Goal: Information Seeking & Learning: Learn about a topic

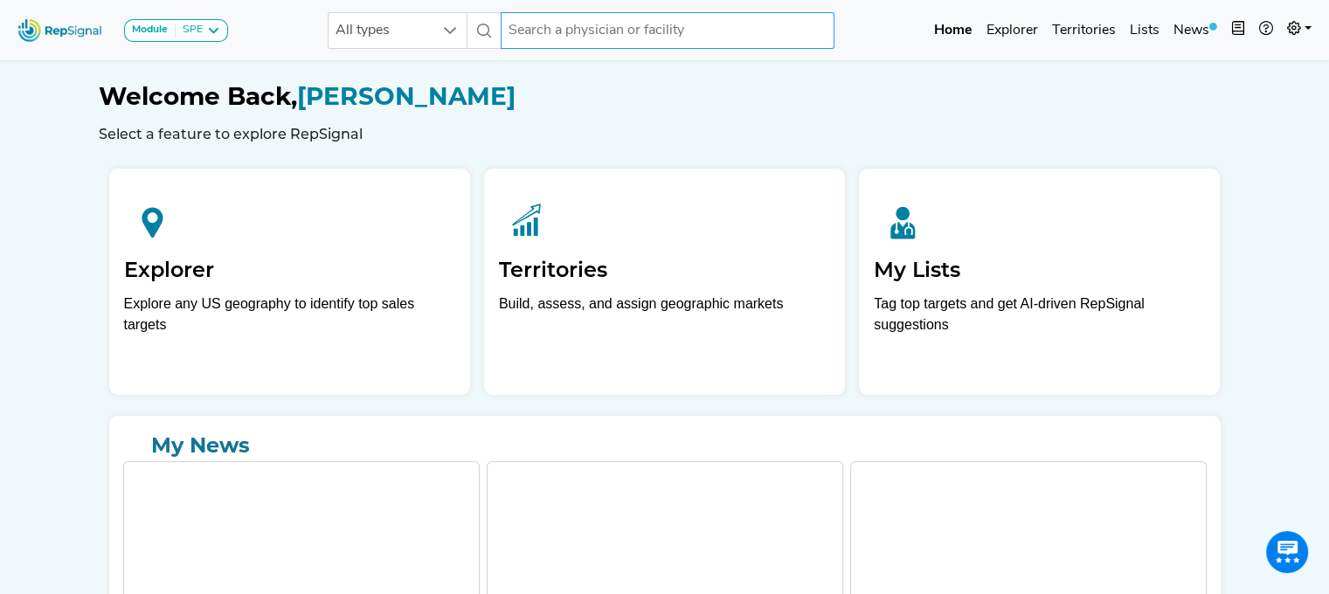
click at [624, 38] on input "text" at bounding box center [668, 30] width 334 height 37
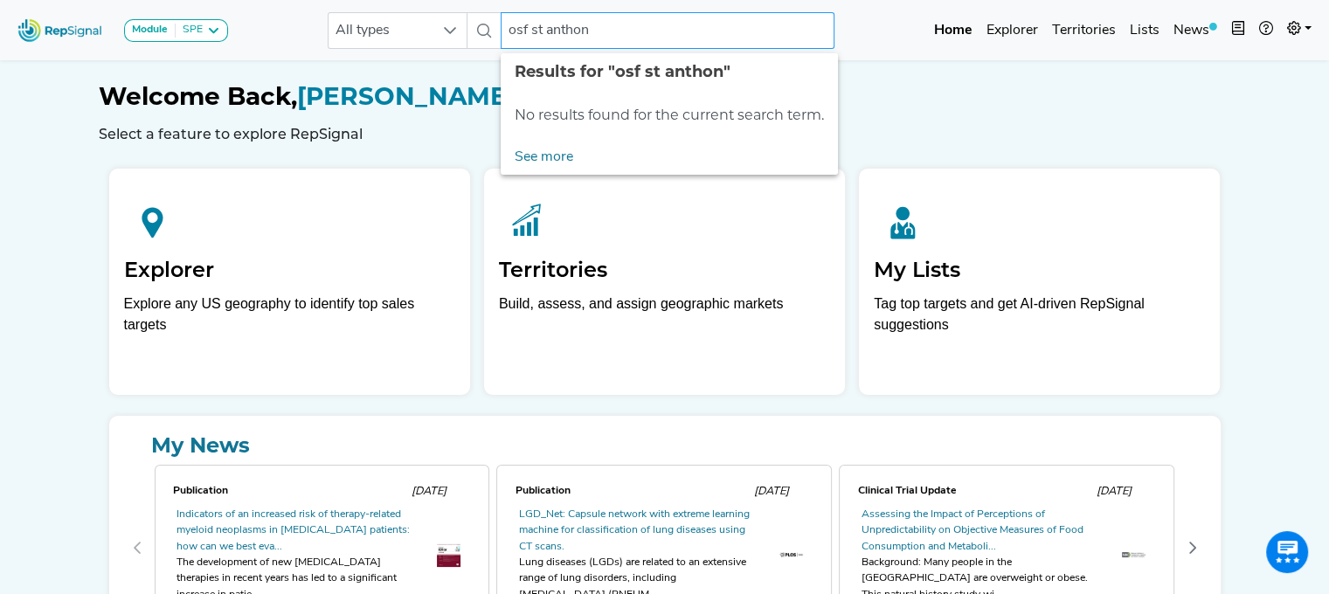
type input "osf st [PERSON_NAME]"
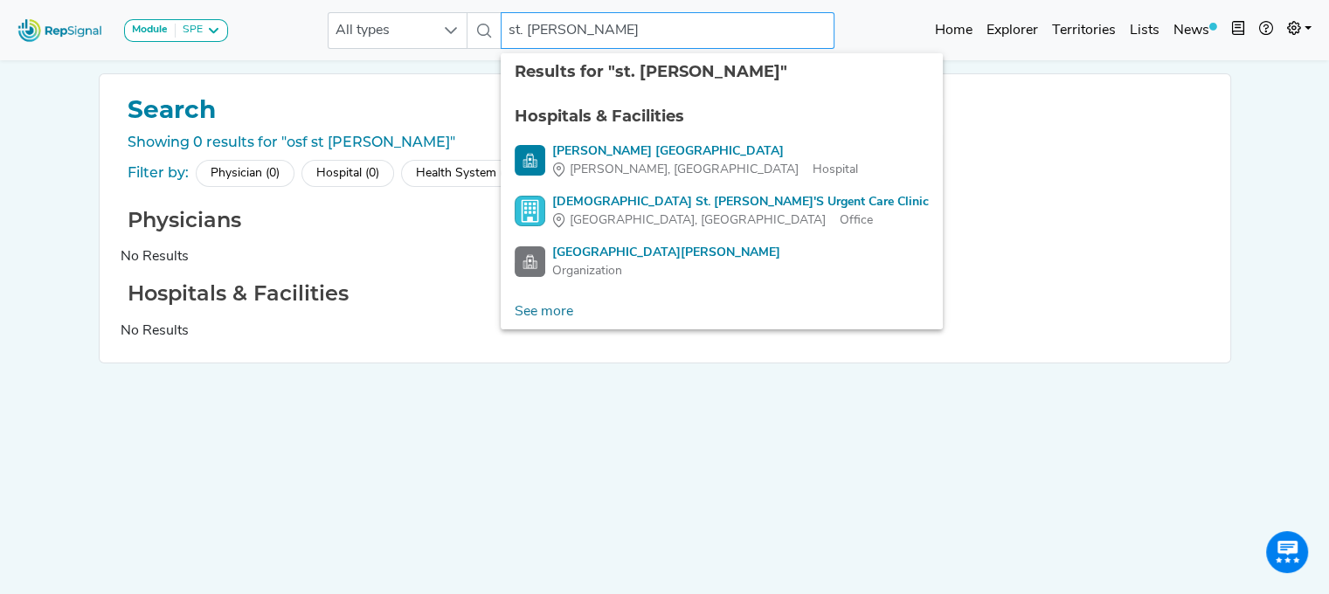
click at [506, 27] on input "st. anthony" at bounding box center [668, 30] width 334 height 37
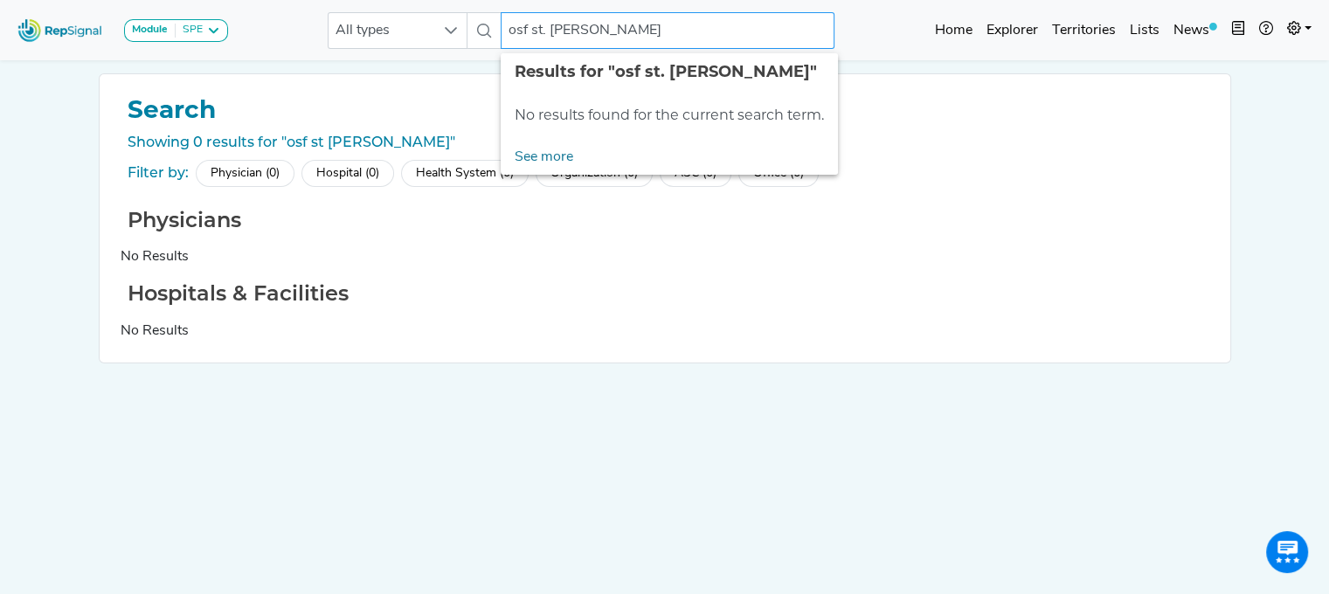
click at [629, 35] on input "osf st. anthony" at bounding box center [668, 30] width 334 height 37
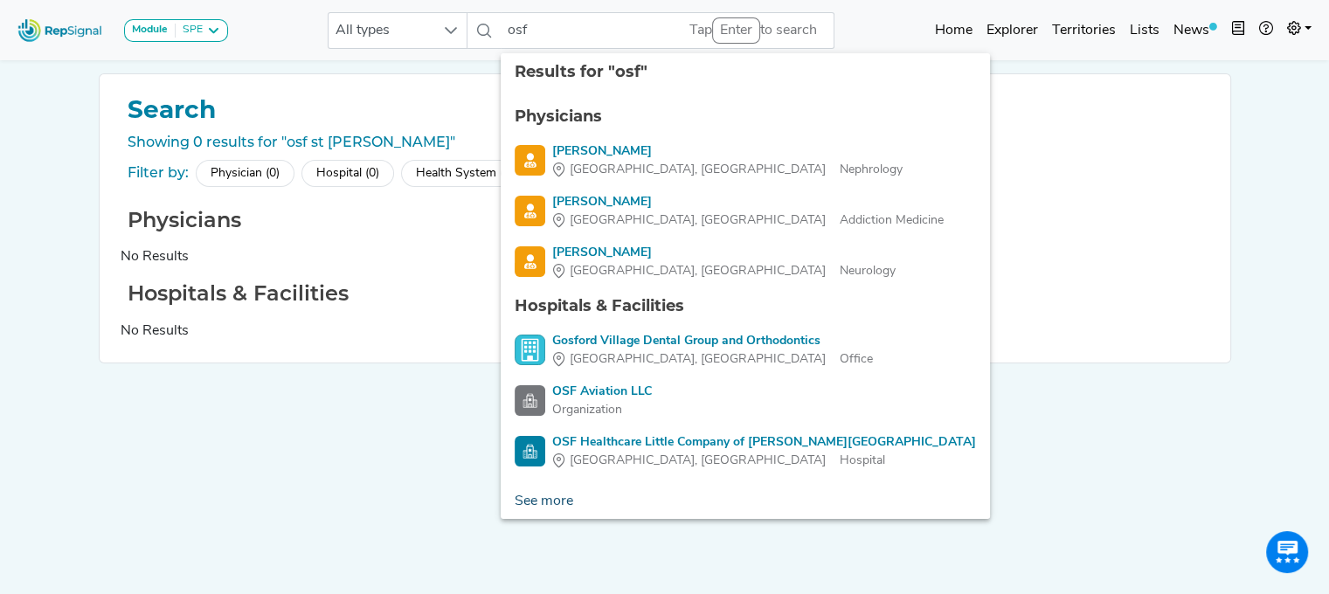
click at [549, 499] on link "See more" at bounding box center [544, 501] width 86 height 35
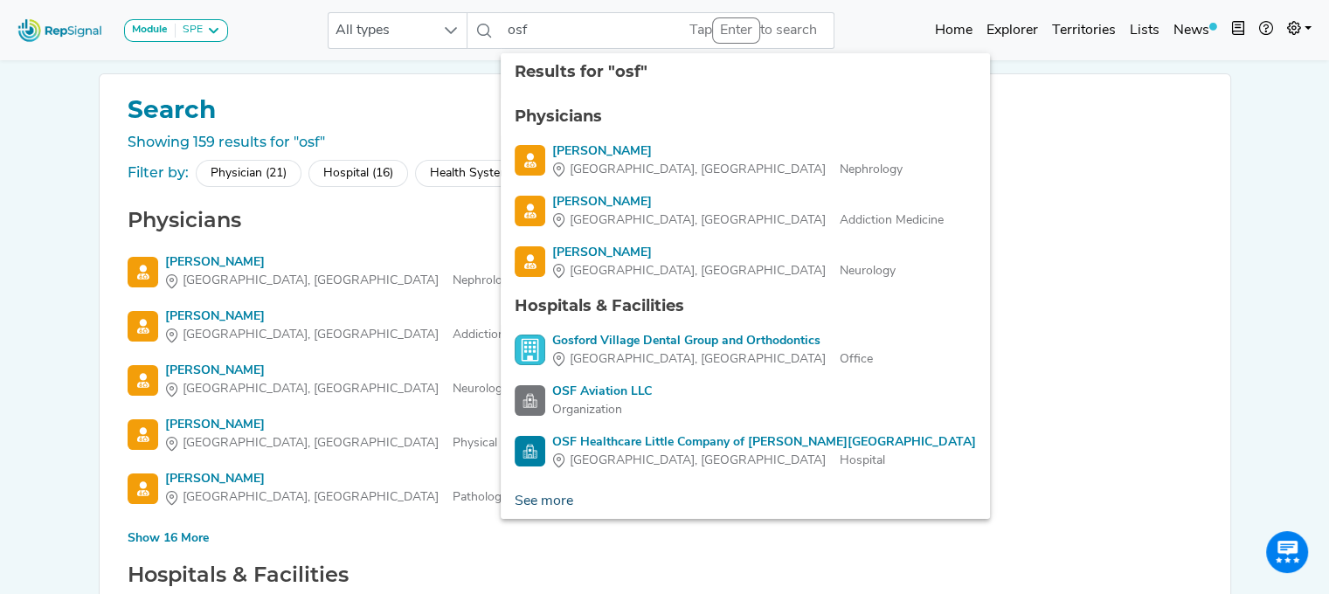
click at [542, 503] on link "See more" at bounding box center [544, 501] width 86 height 35
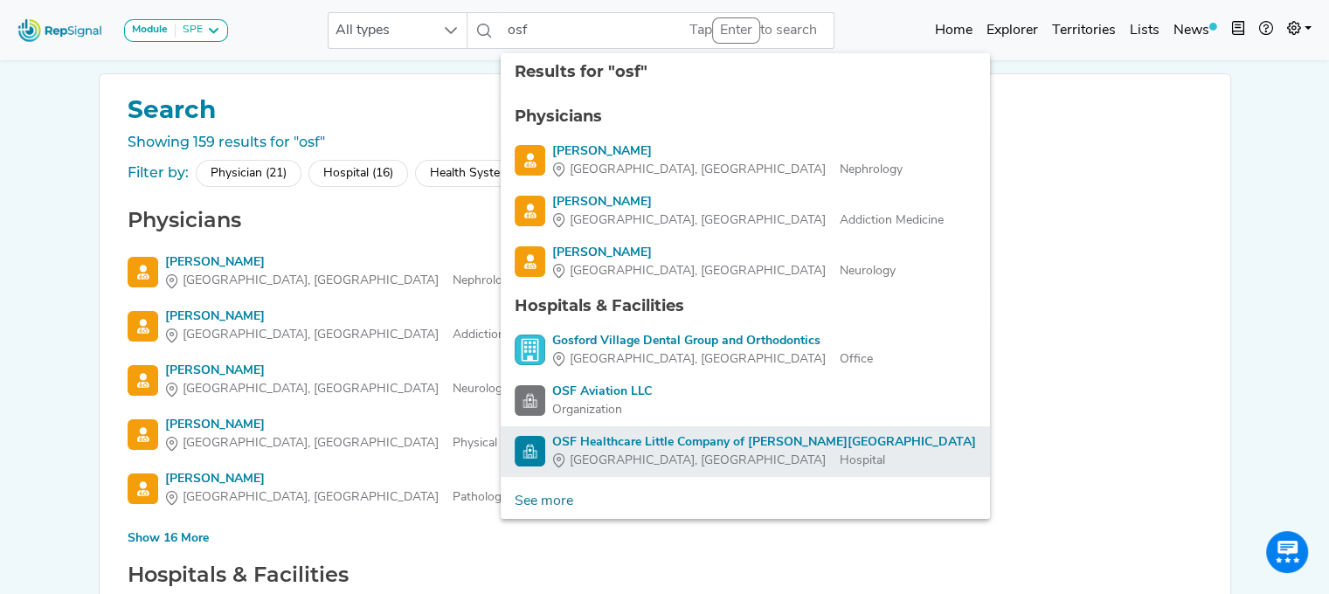
click at [616, 441] on div "OSF Healthcare Little Company of Mary Medical Center" at bounding box center [764, 442] width 424 height 18
type input "OSF Healthcare Little Company of Mary Medical Center"
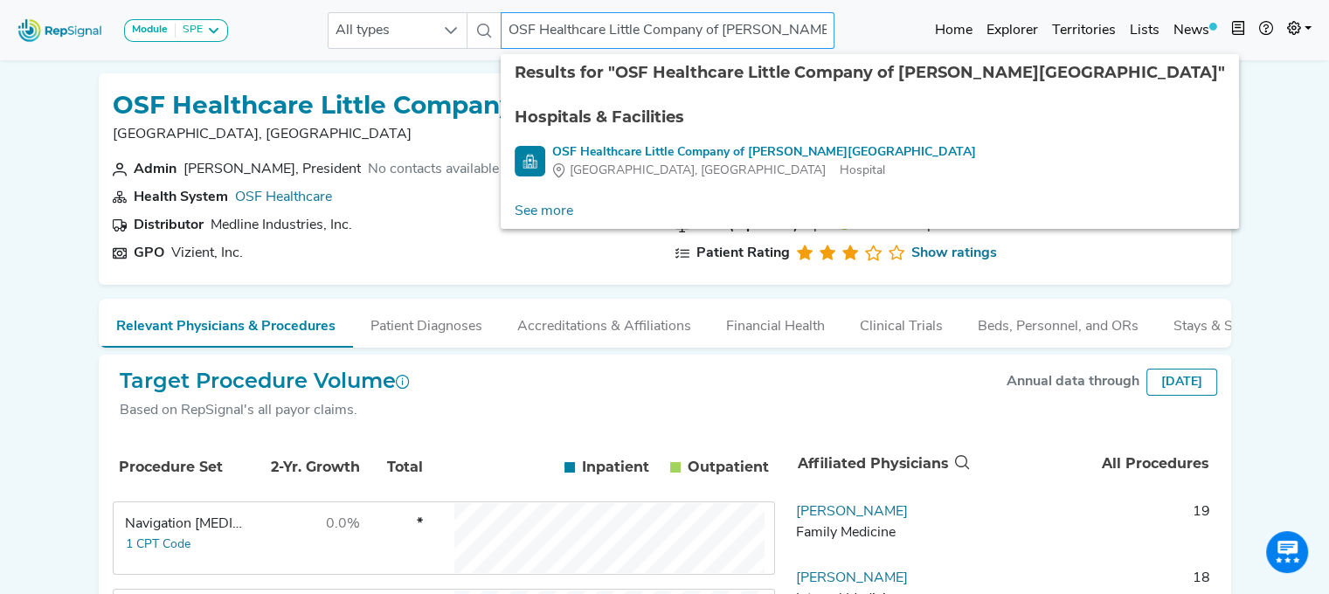
click at [605, 30] on input "OSF Healthcare Little Company of Mary Medical Center" at bounding box center [668, 30] width 334 height 37
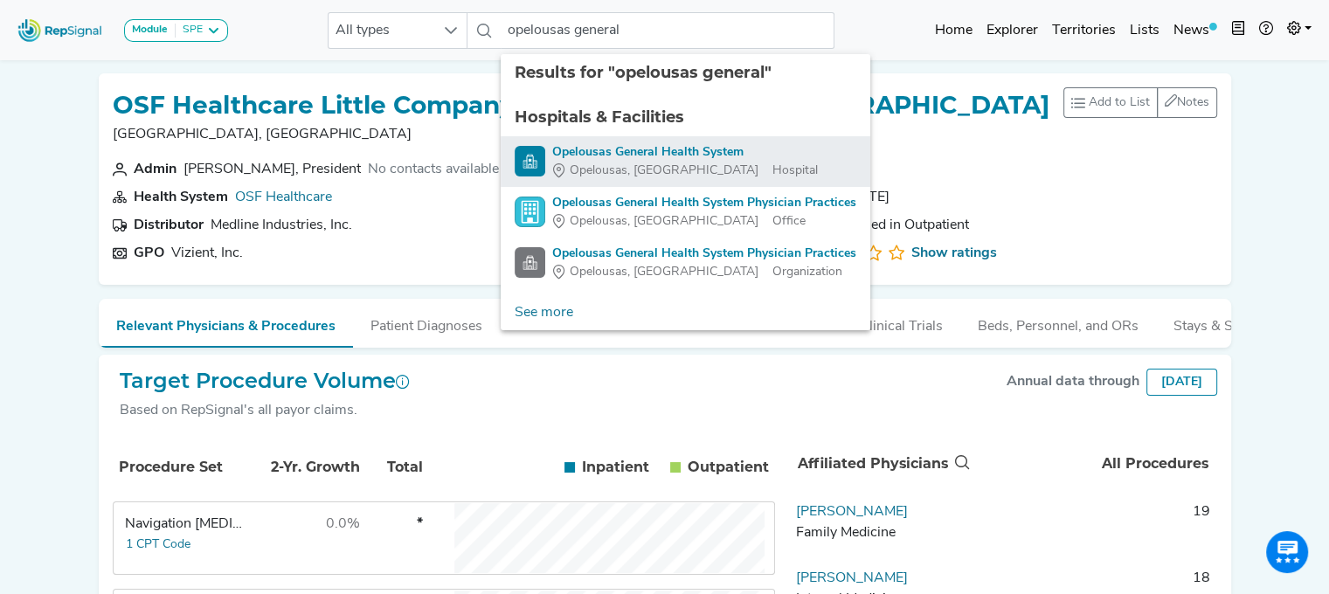
click at [654, 163] on div "Opelousas, LA" at bounding box center [662, 171] width 220 height 18
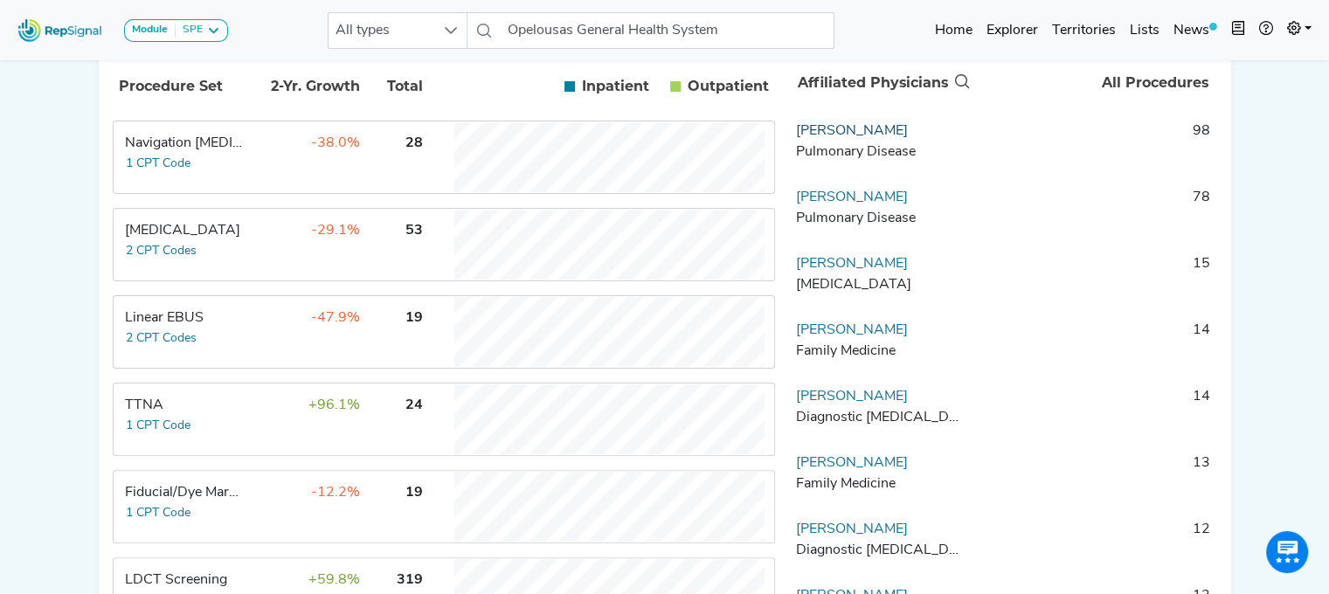
click at [826, 138] on link "Jose Santiago" at bounding box center [852, 131] width 112 height 14
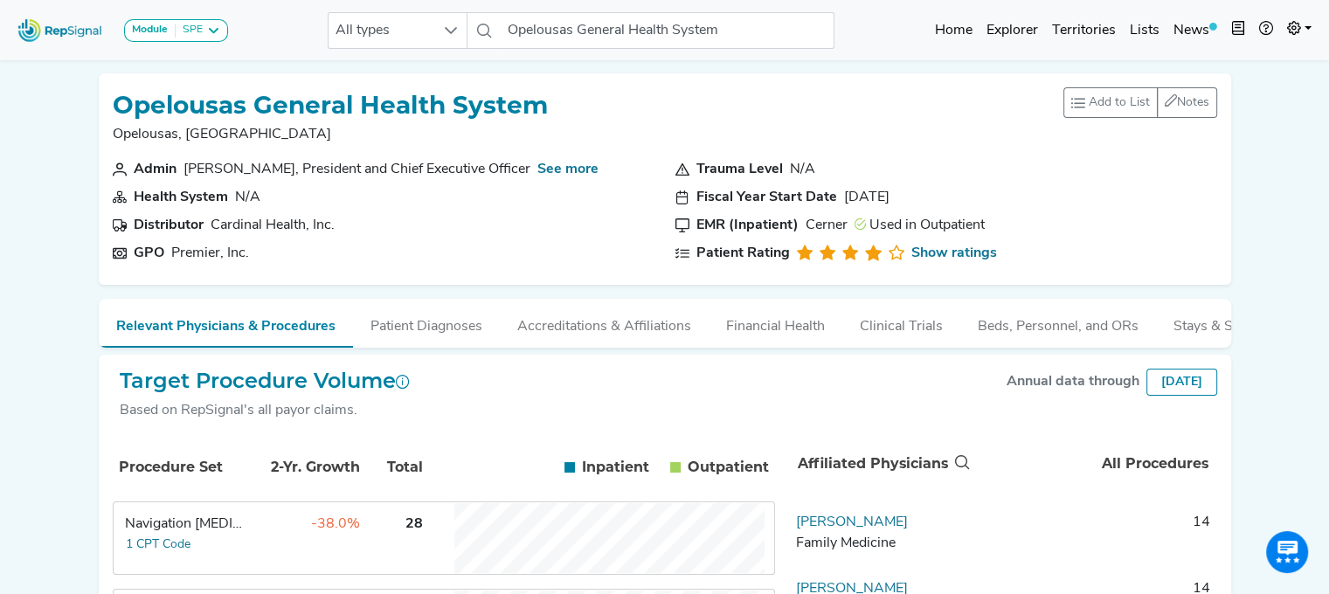
click at [73, 40] on img at bounding box center [60, 30] width 100 height 38
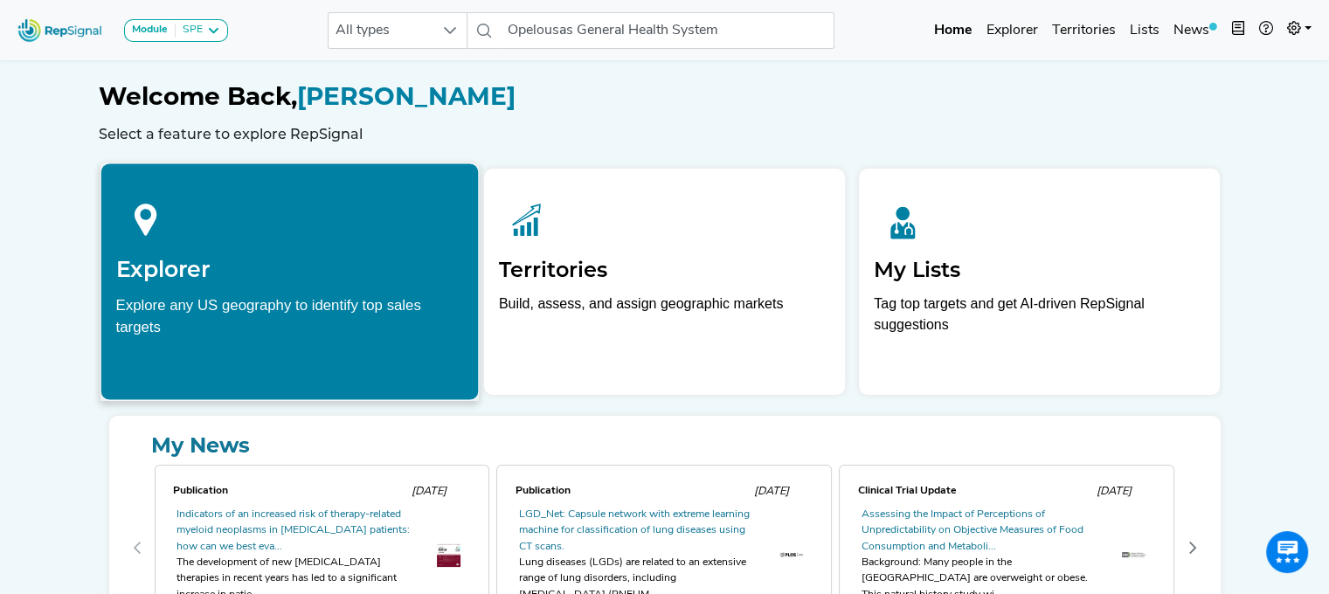
click at [299, 250] on div at bounding box center [289, 217] width 348 height 78
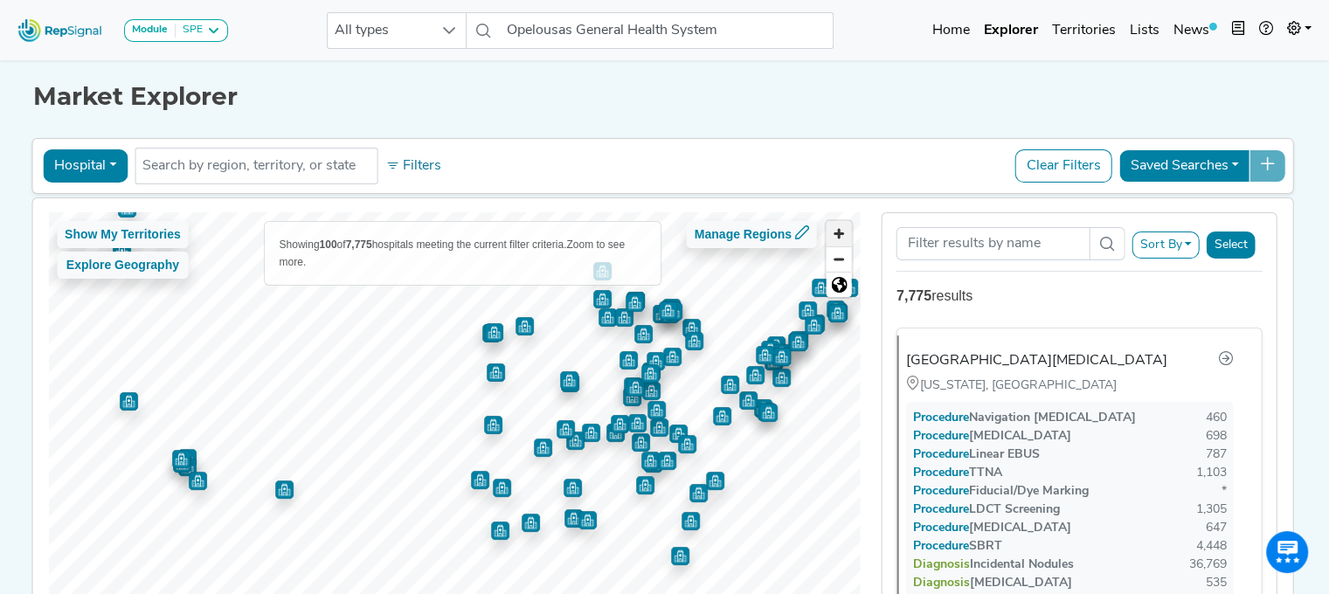
click at [848, 233] on span "Zoom in" at bounding box center [839, 233] width 25 height 25
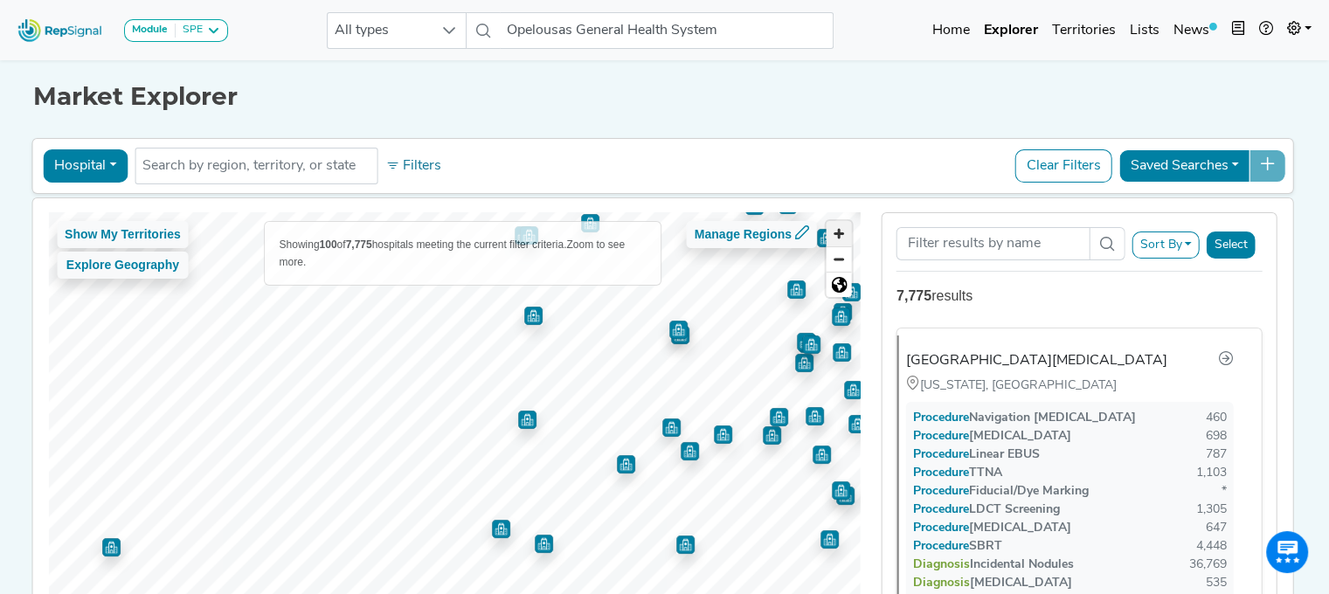
click at [848, 233] on span "Zoom in" at bounding box center [839, 233] width 25 height 25
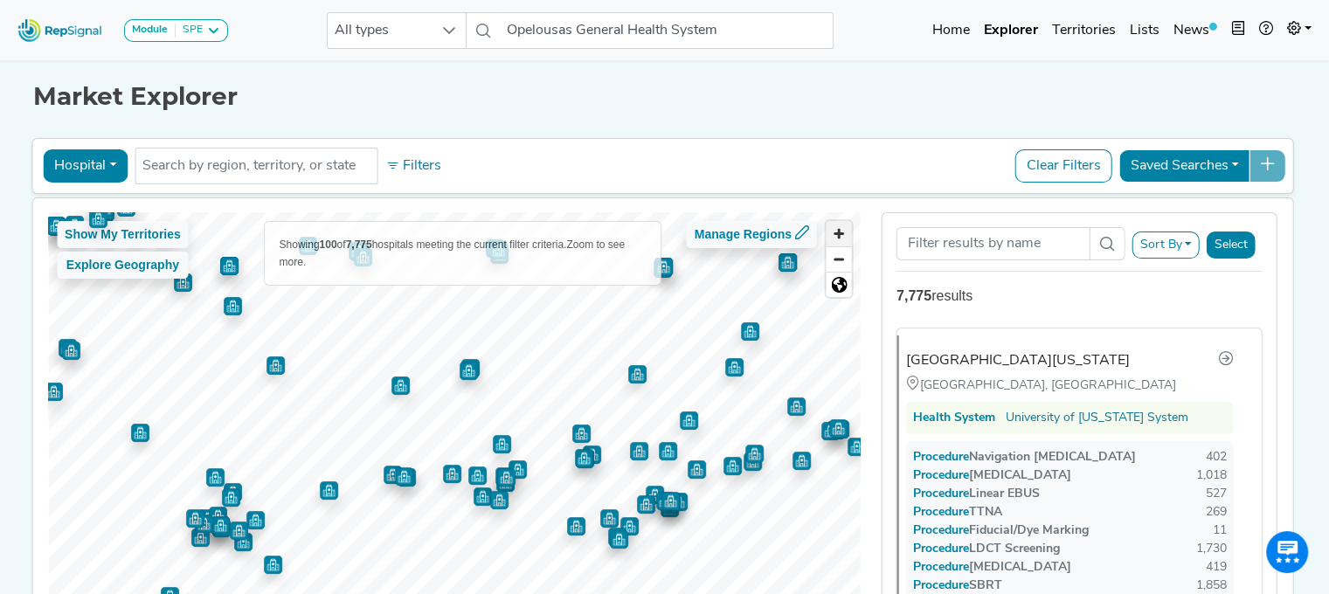
click at [841, 228] on span "Zoom in" at bounding box center [839, 233] width 25 height 25
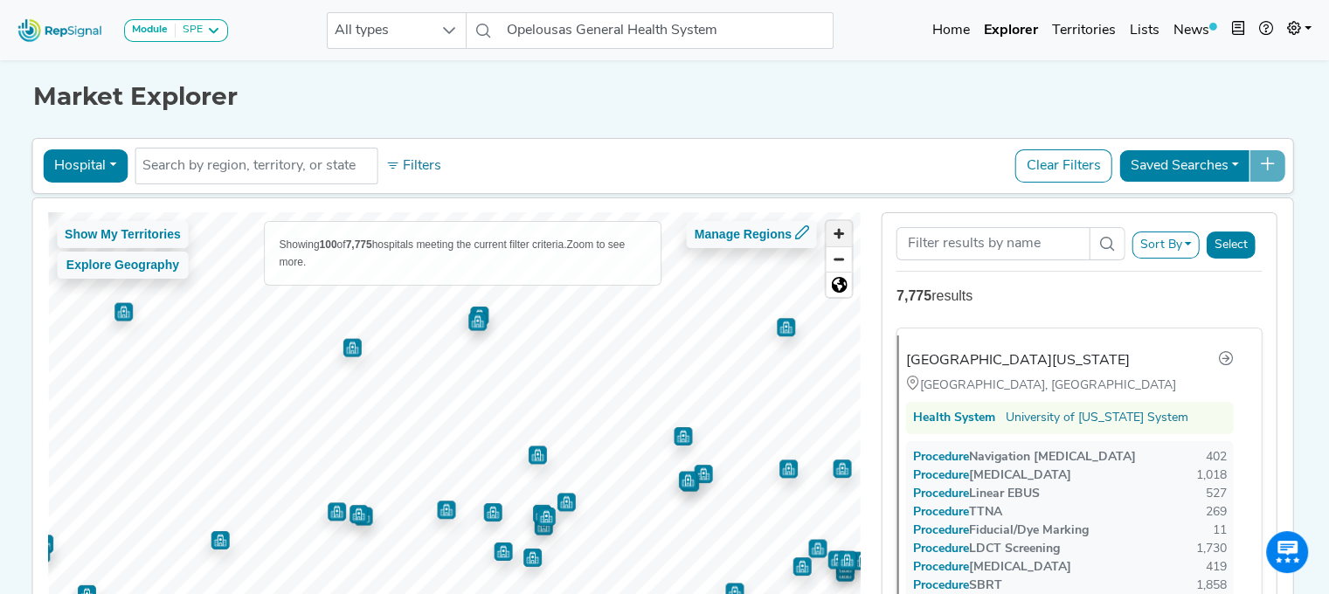
click at [841, 228] on span "Zoom in" at bounding box center [839, 233] width 25 height 25
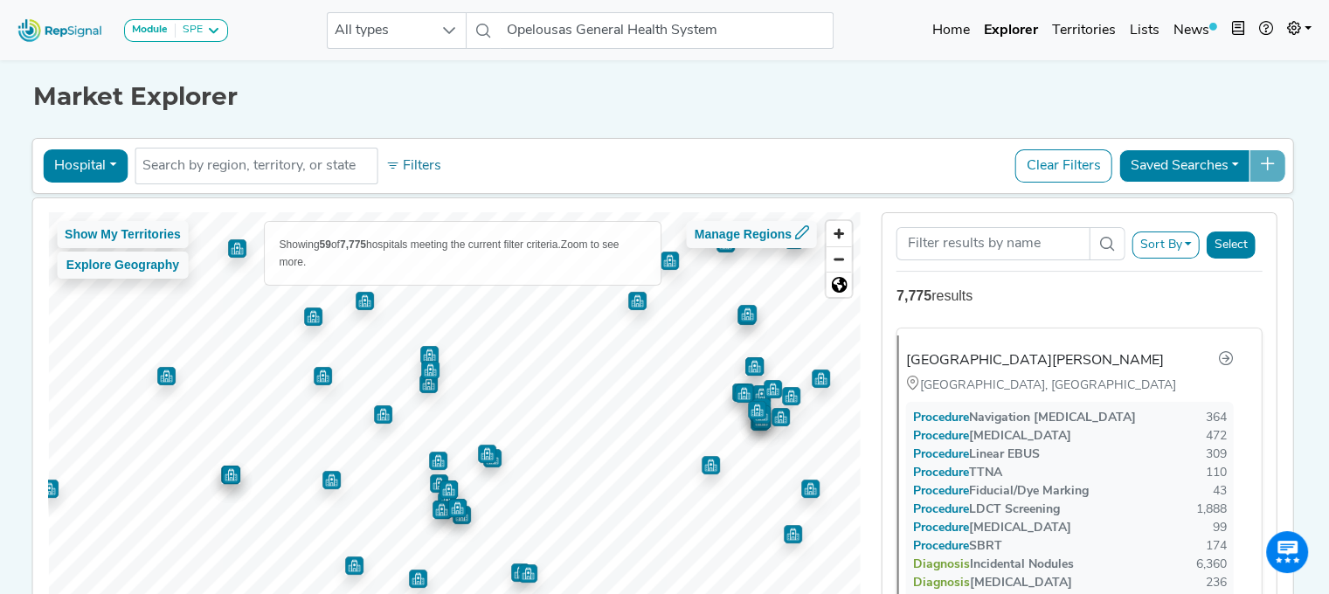
click at [426, 352] on img "Map marker" at bounding box center [429, 355] width 18 height 18
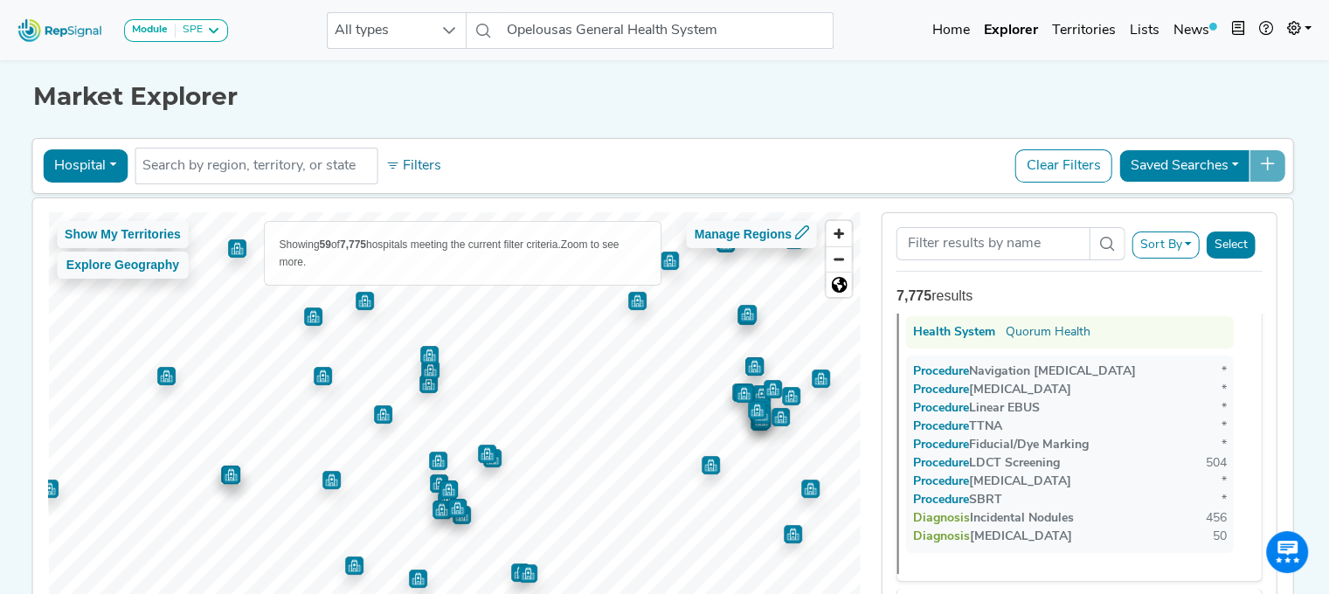
scroll to position [4667, 0]
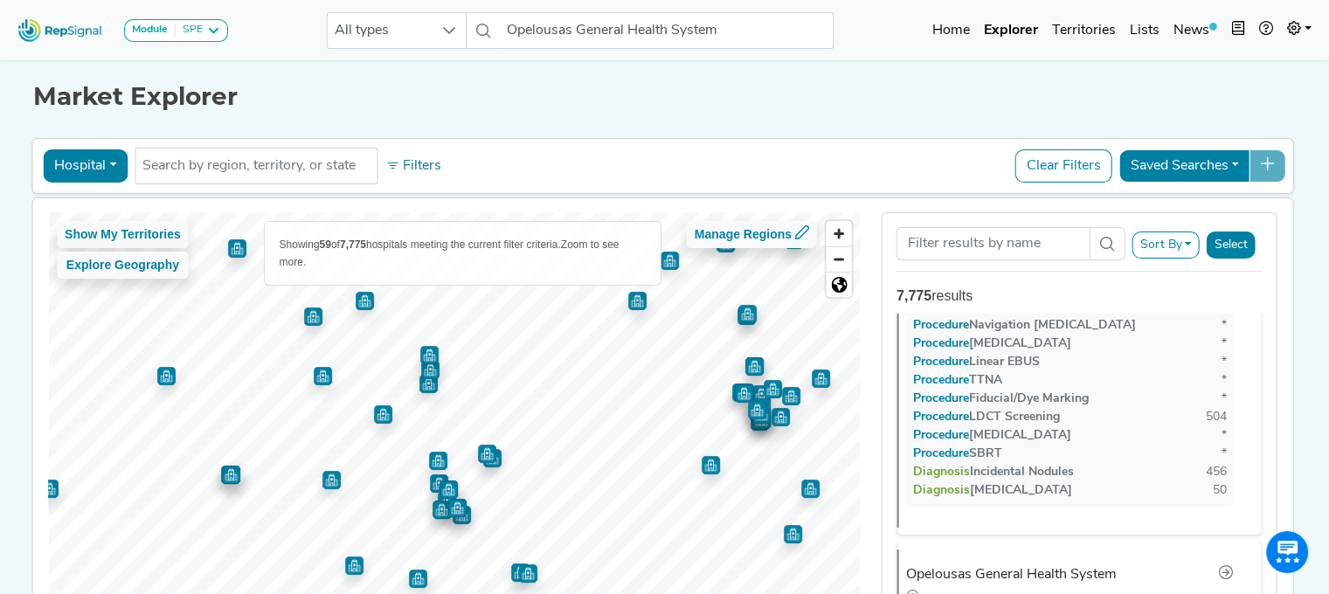
click at [421, 371] on img "Map marker" at bounding box center [430, 370] width 18 height 18
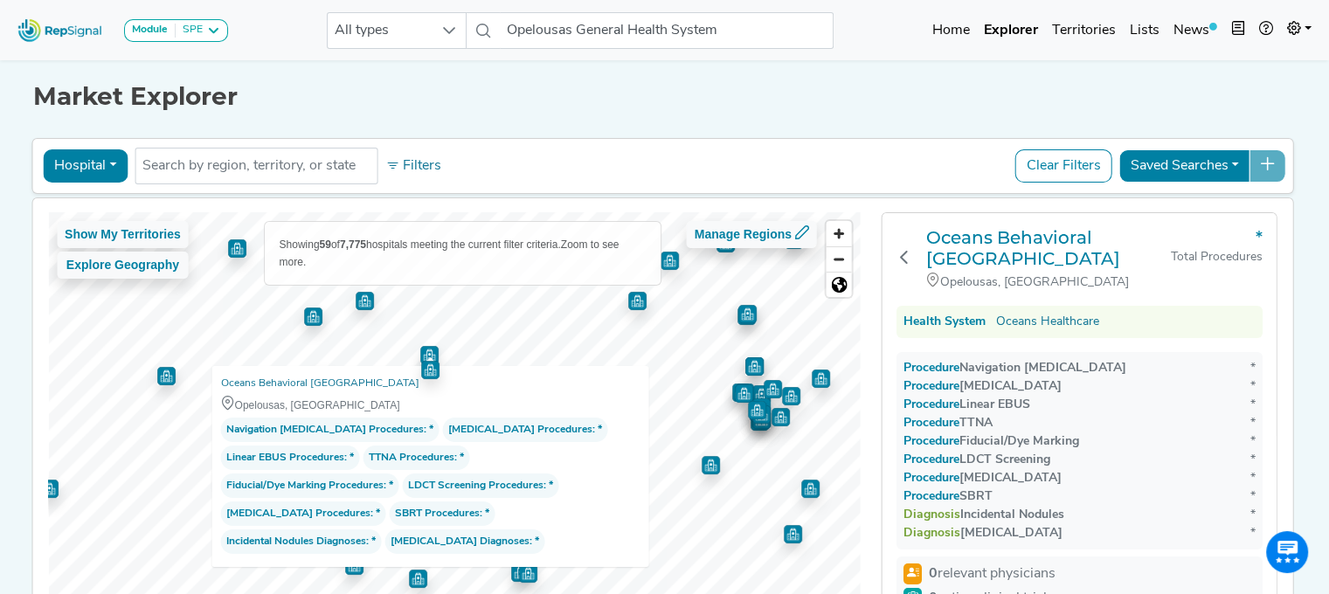
click at [512, 366] on div "Oceans Behavioral Hospital of Opelousas Opelousas, LA Navigation Bronchoscopy P…" at bounding box center [429, 466] width 437 height 201
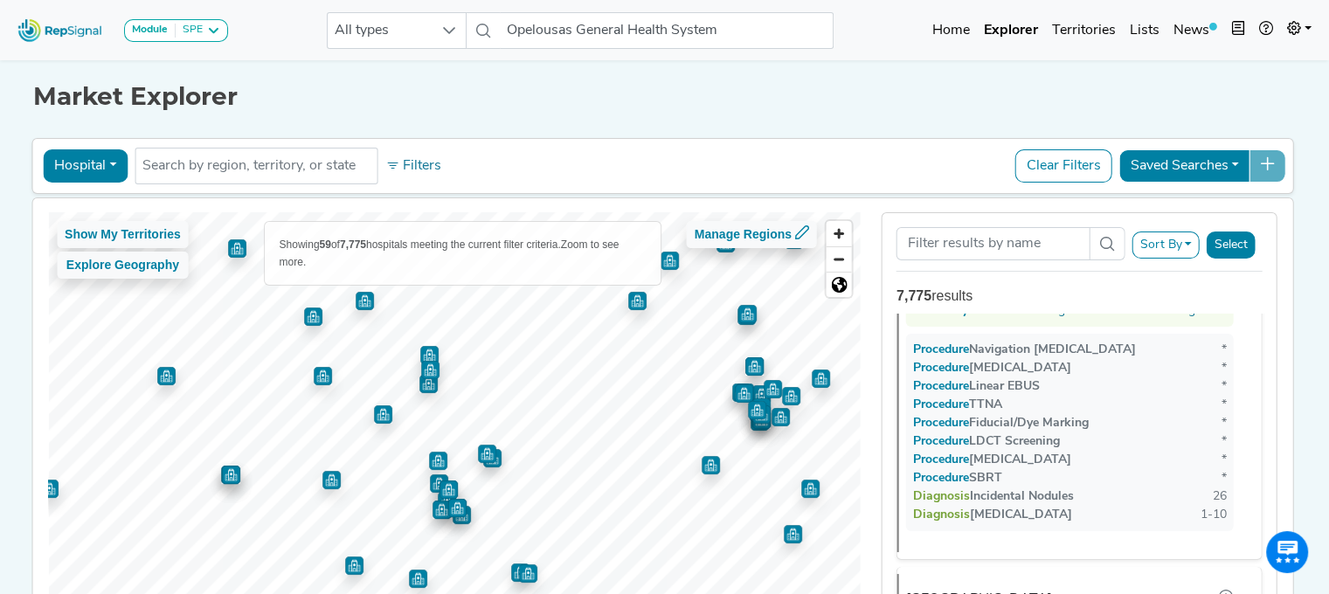
scroll to position [13667, 0]
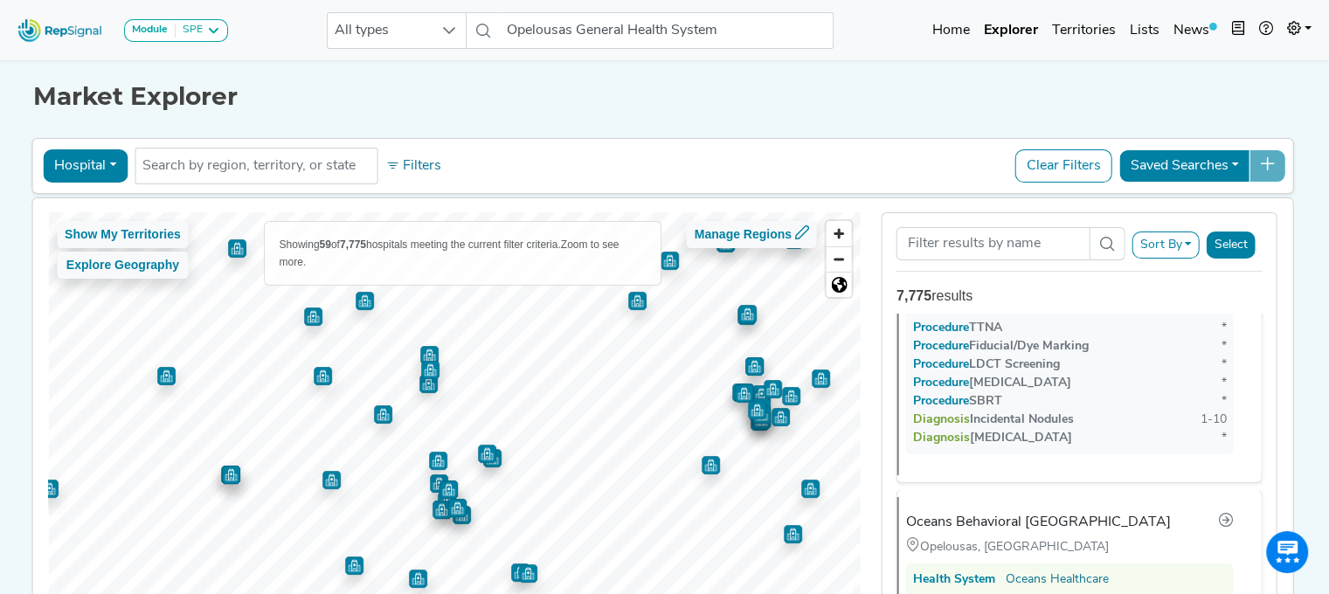
click at [424, 387] on img "Map marker" at bounding box center [428, 384] width 18 height 18
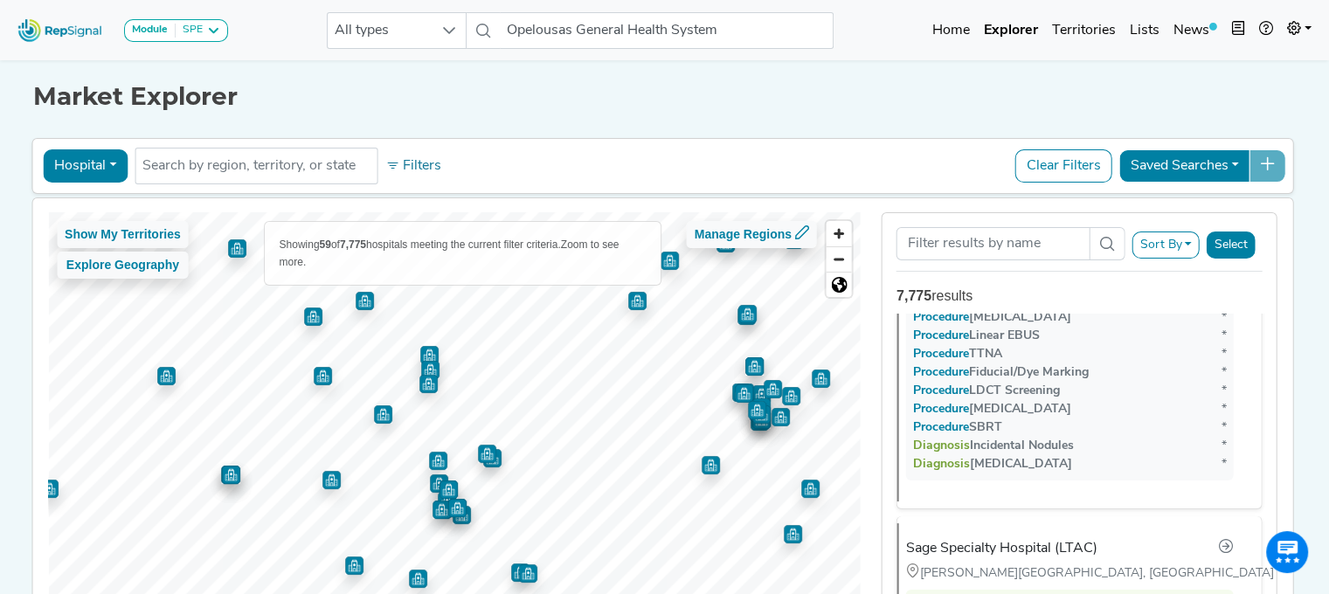
scroll to position [10000, 0]
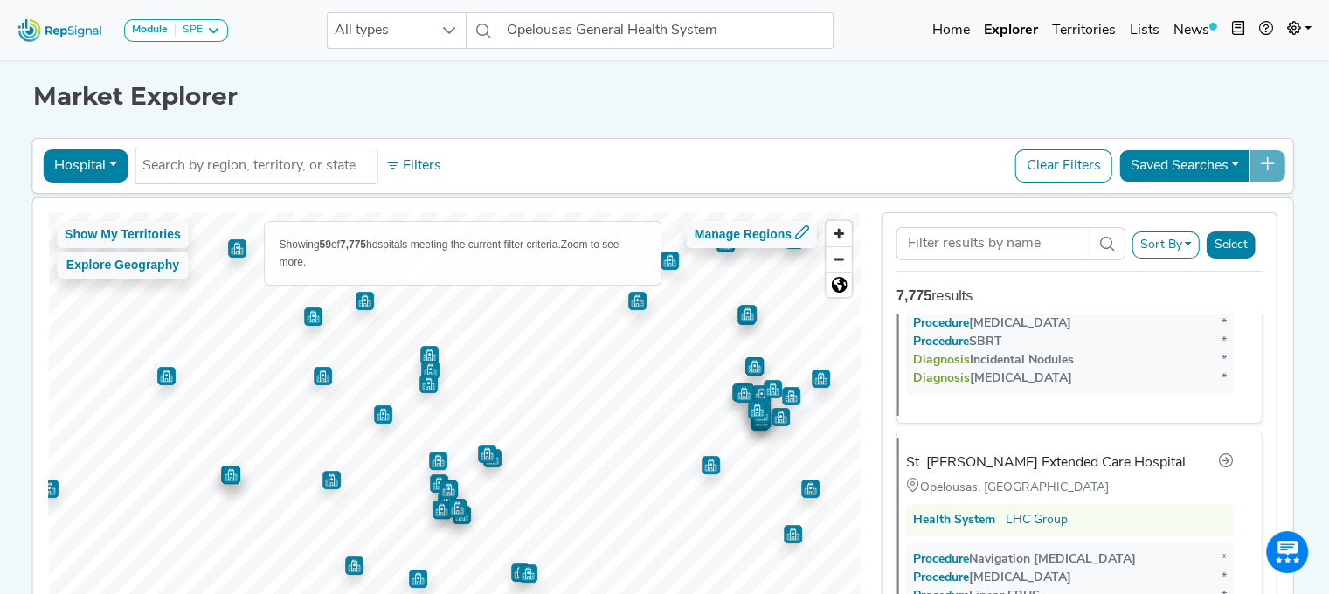
click at [430, 458] on img "Map marker" at bounding box center [438, 461] width 18 height 18
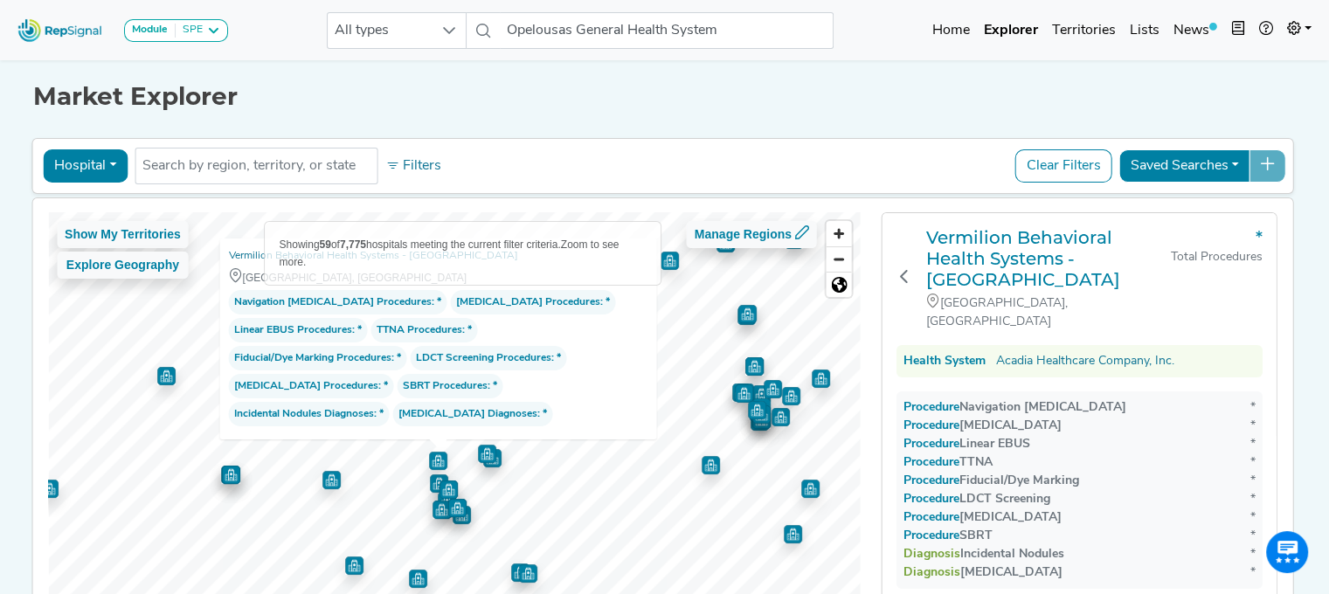
click at [481, 460] on img "Map marker" at bounding box center [487, 454] width 18 height 18
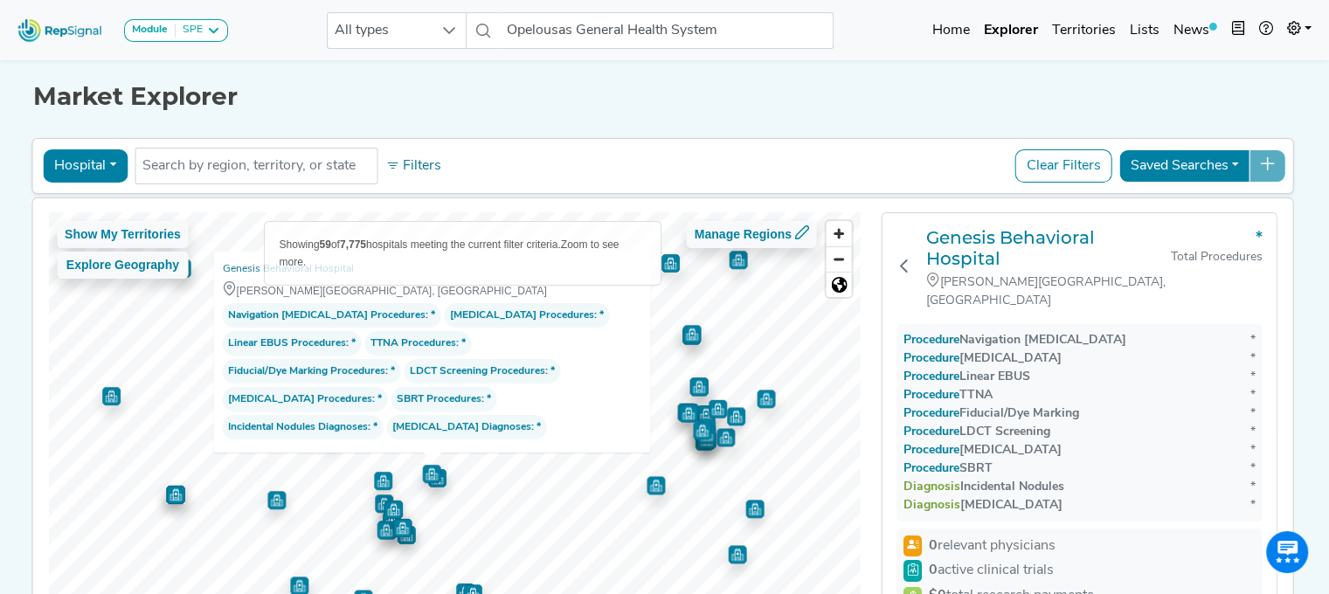
drag, startPoint x: 488, startPoint y: 464, endPoint x: 423, endPoint y: 496, distance: 72.3
click at [427, 487] on img "Map marker" at bounding box center [436, 477] width 18 height 18
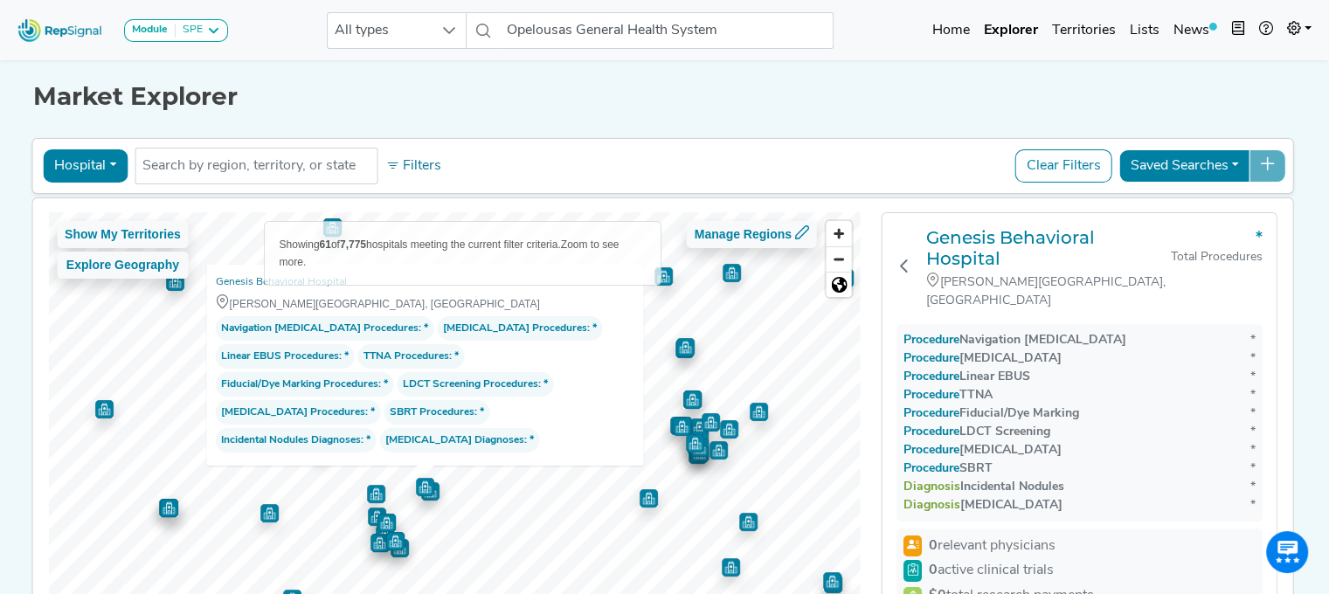
click at [378, 534] on img "Map marker" at bounding box center [379, 543] width 18 height 18
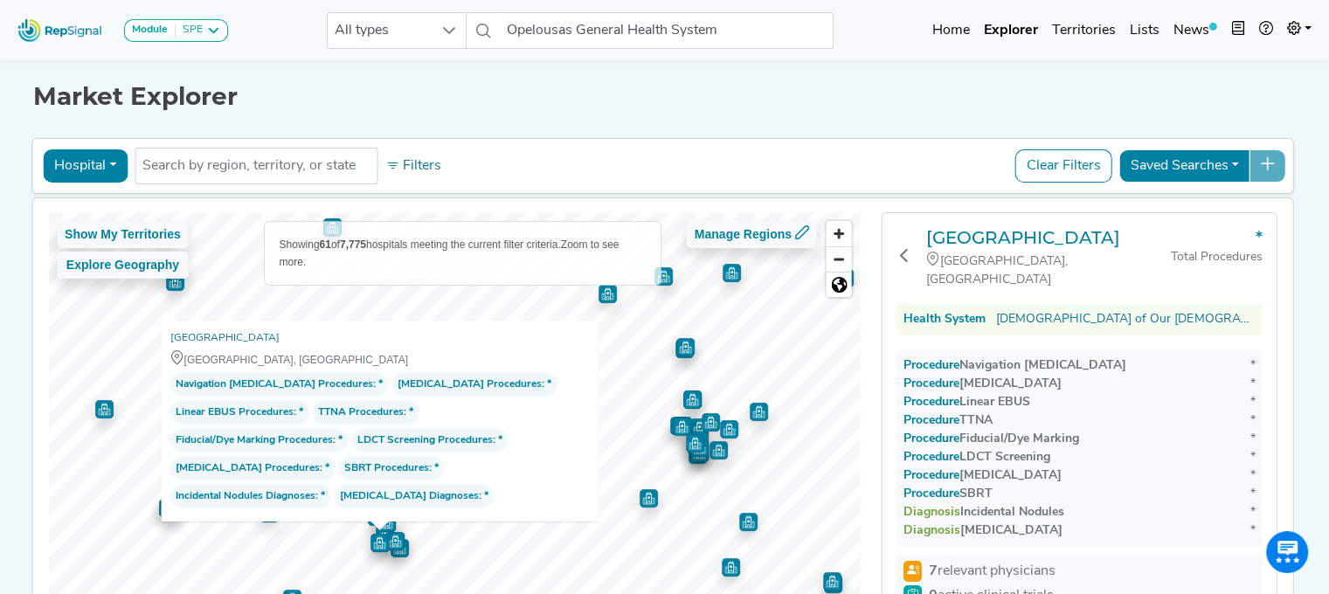
click at [392, 548] on img "Map marker" at bounding box center [395, 541] width 18 height 18
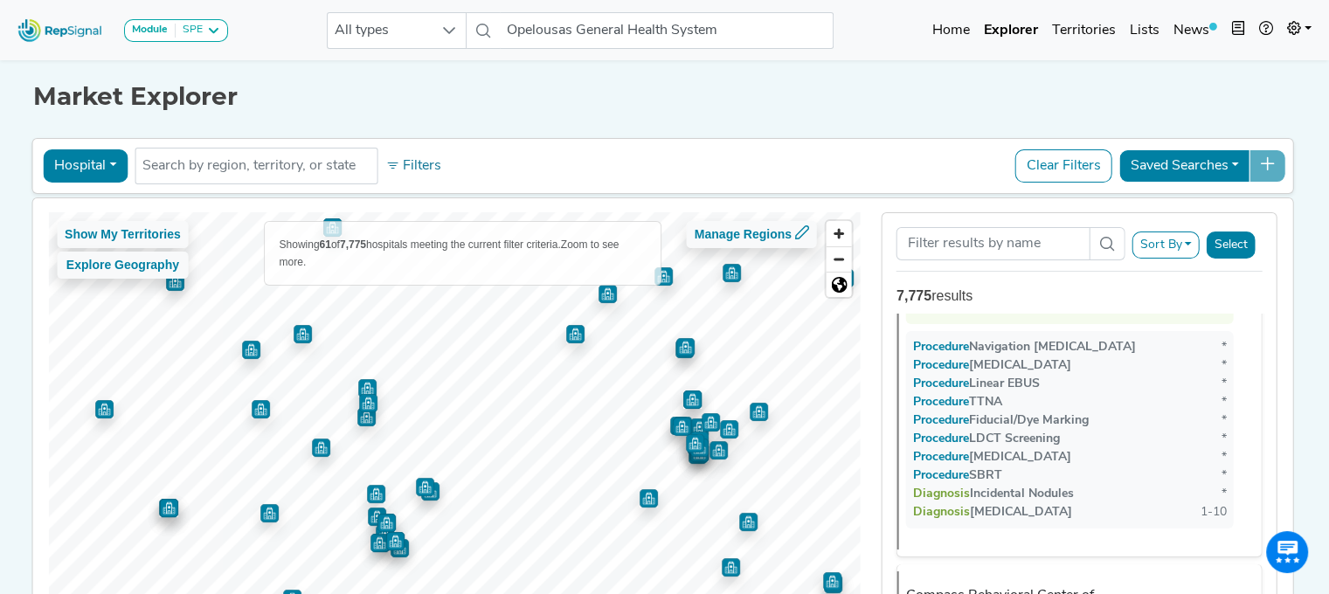
scroll to position [15626, 0]
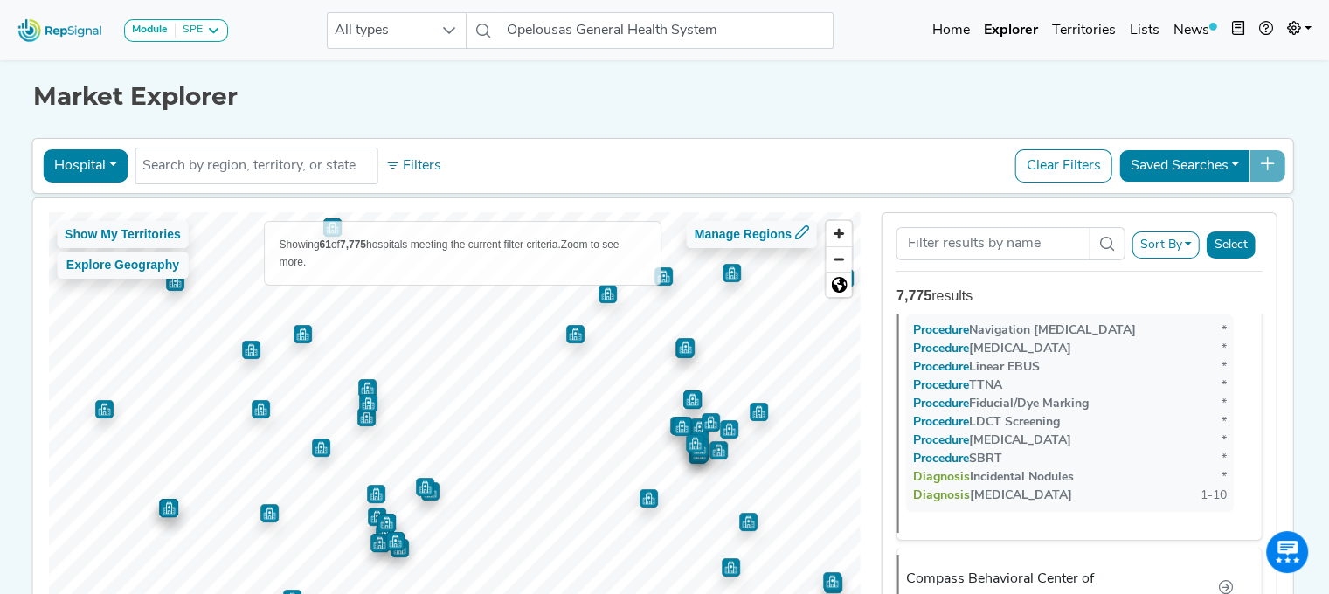
click at [689, 454] on img "Map marker" at bounding box center [698, 455] width 18 height 18
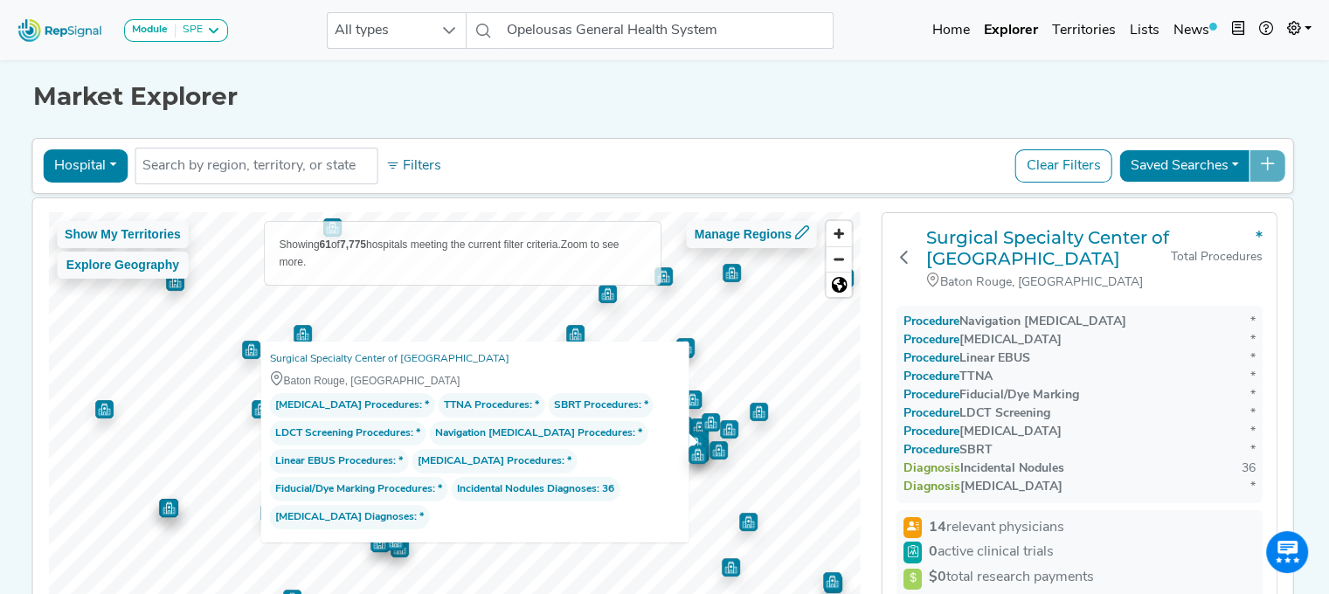
click at [702, 413] on img "Map marker" at bounding box center [711, 422] width 18 height 18
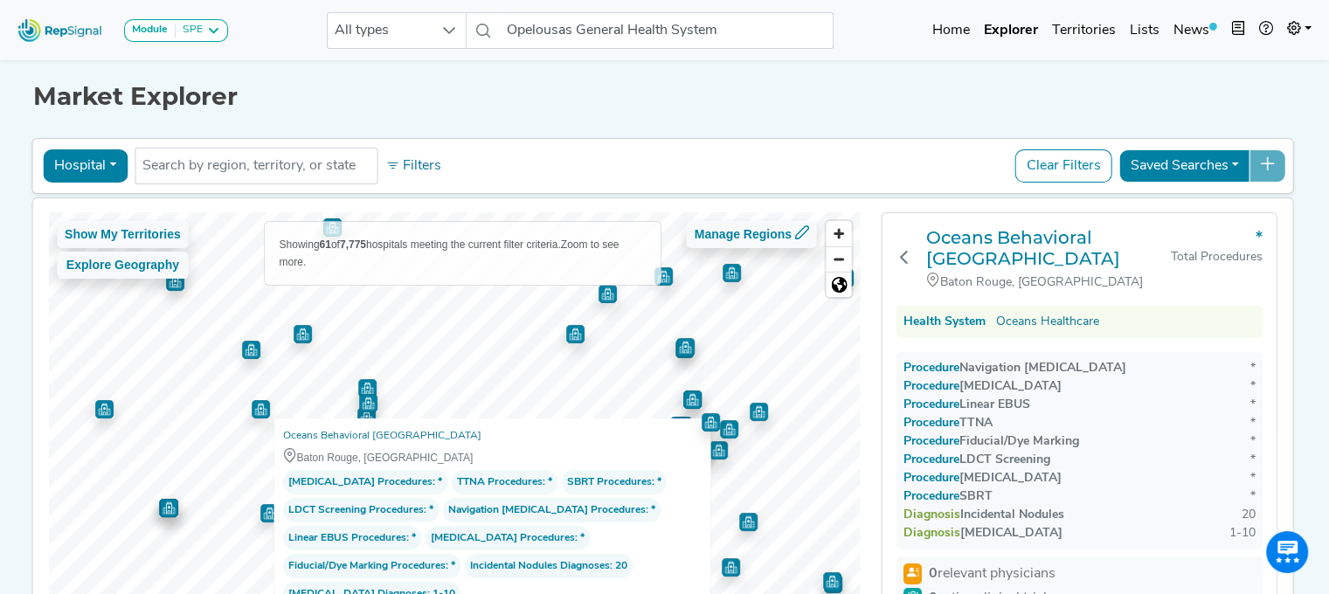
click at [684, 400] on img "Map marker" at bounding box center [692, 400] width 18 height 18
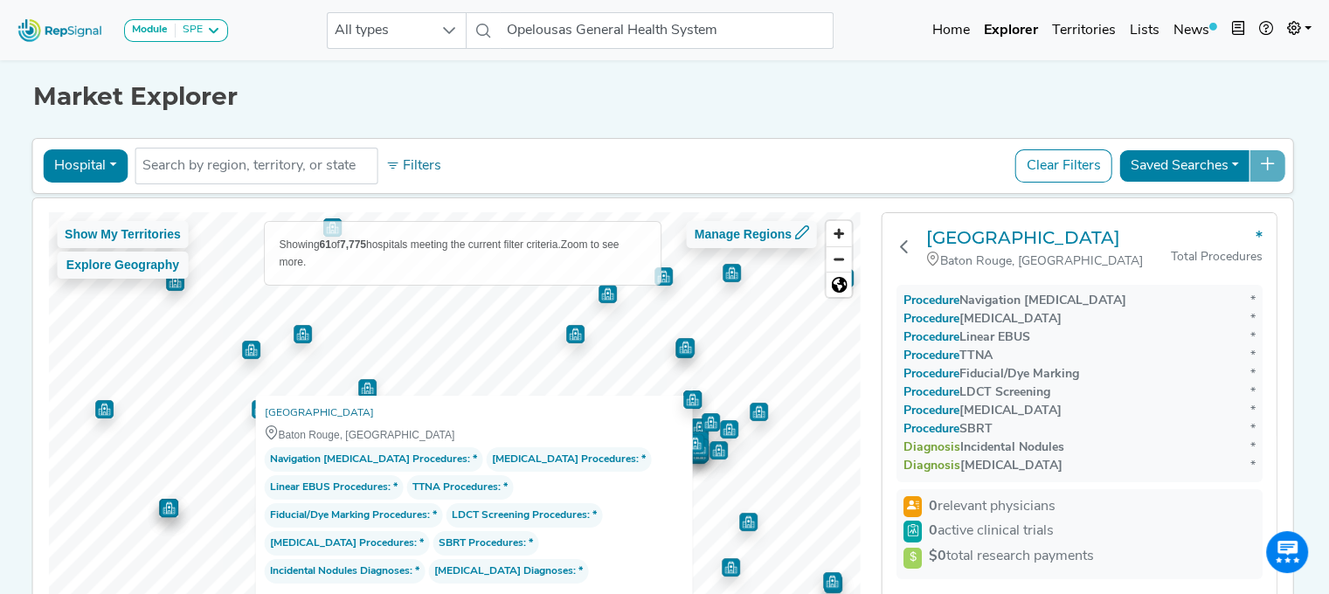
click at [678, 350] on img "Map marker" at bounding box center [685, 347] width 18 height 18
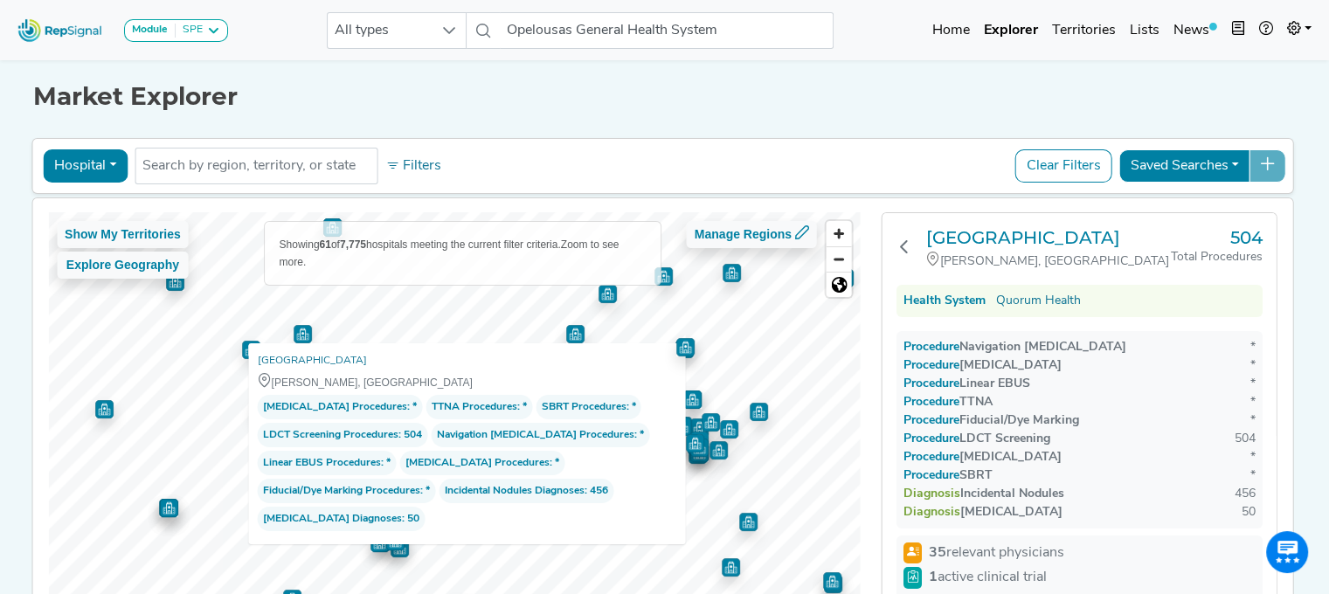
click at [566, 331] on img "Map marker" at bounding box center [575, 334] width 18 height 18
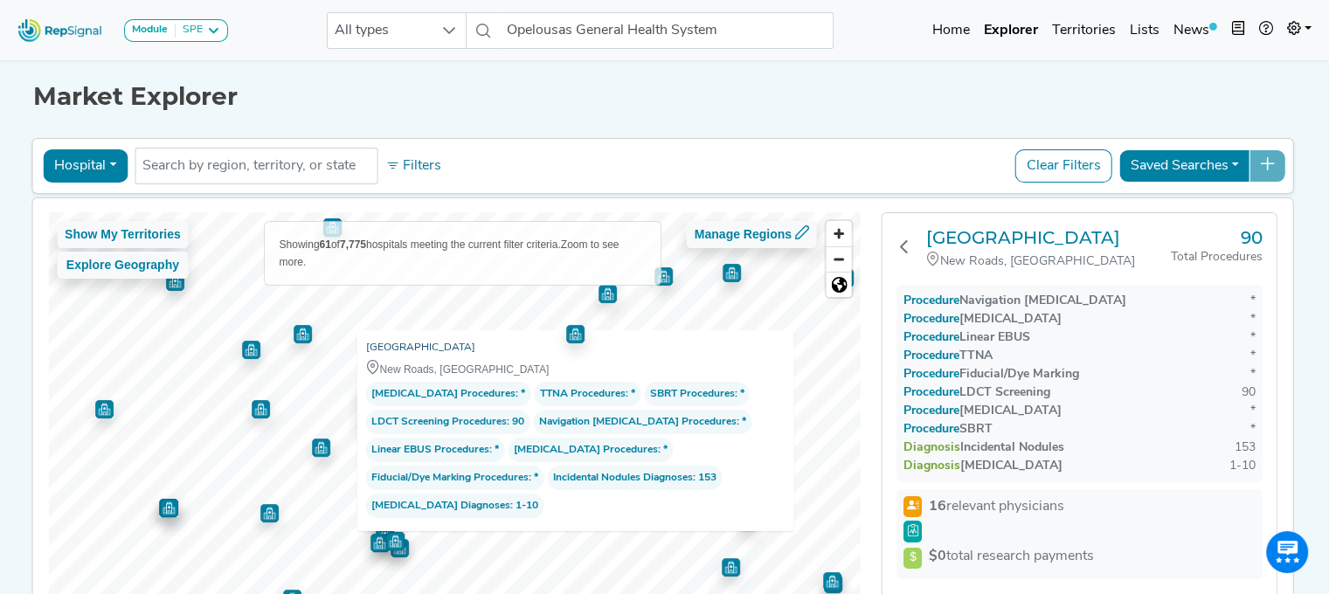
click at [440, 349] on link "[GEOGRAPHIC_DATA]" at bounding box center [419, 347] width 109 height 17
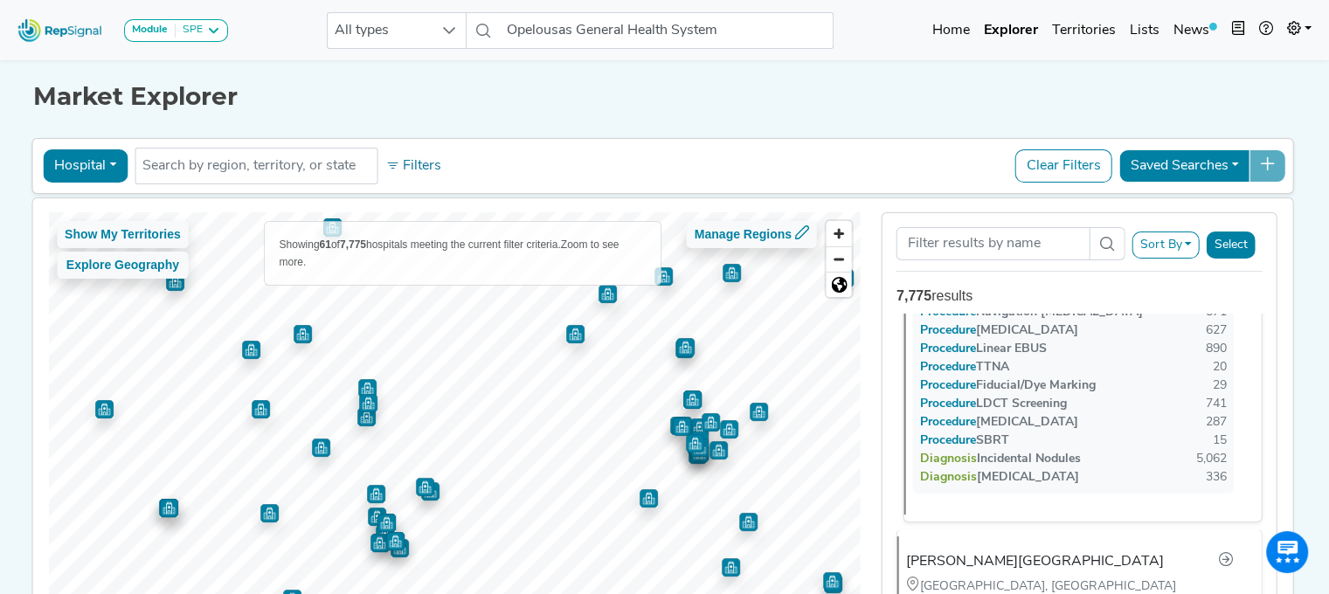
scroll to position [188, 0]
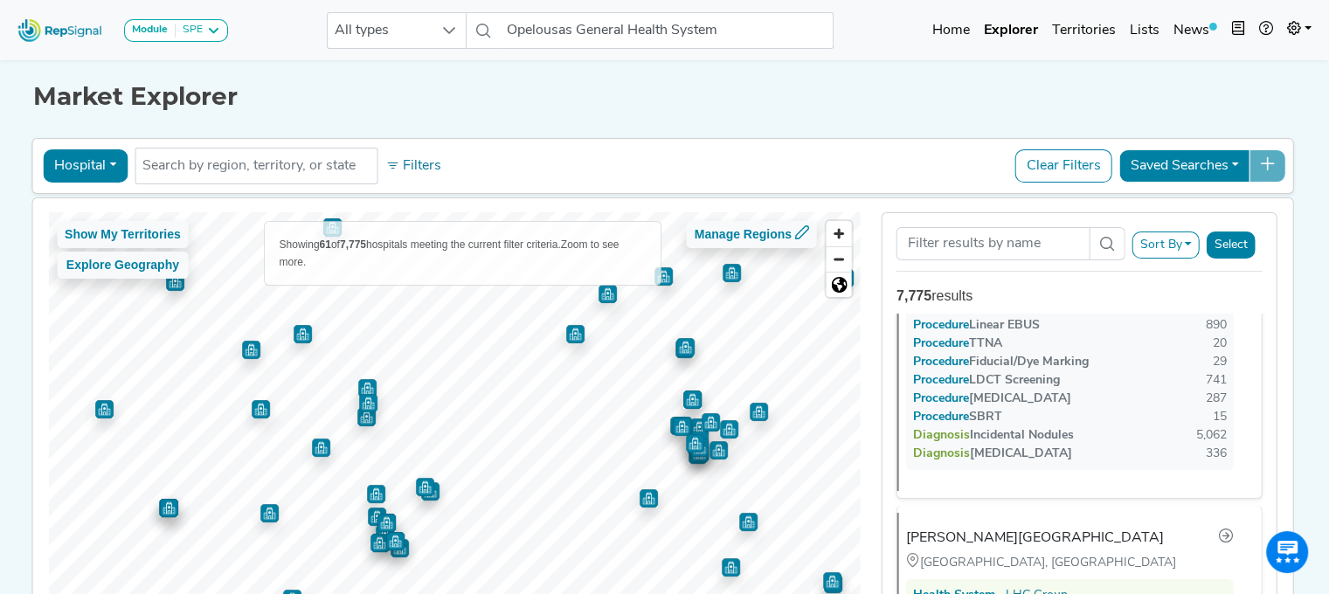
click at [1173, 245] on button "Sort By" at bounding box center [1165, 245] width 68 height 27
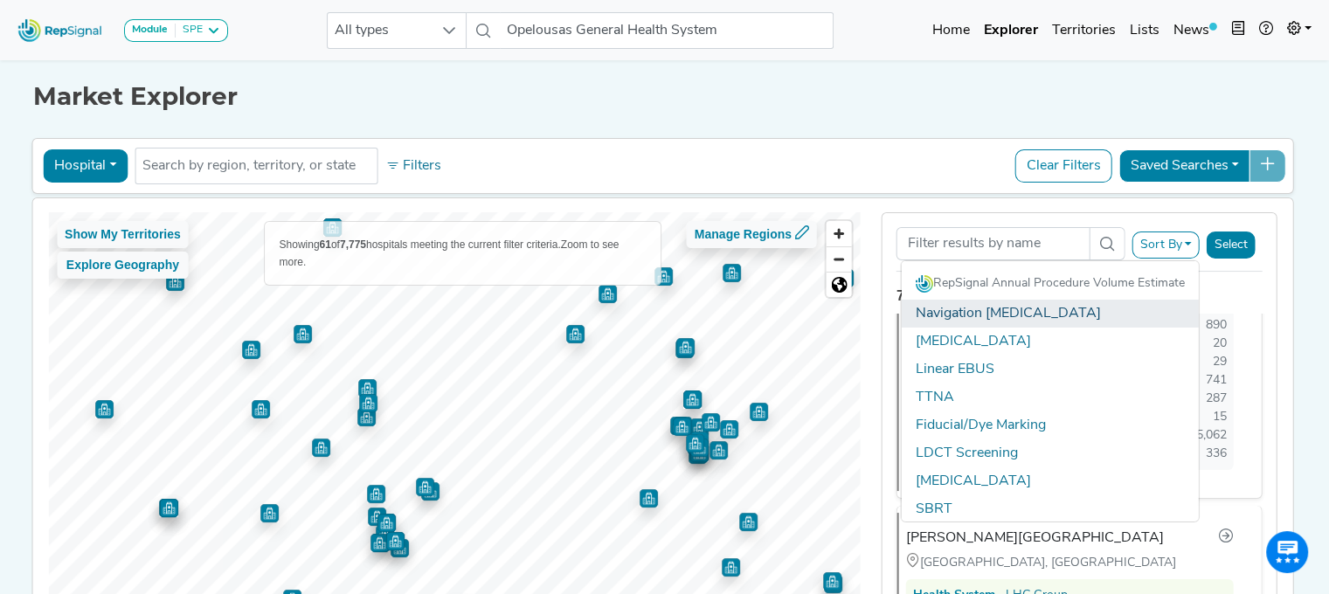
click at [1000, 305] on link "Navigation [MEDICAL_DATA]" at bounding box center [1050, 314] width 297 height 28
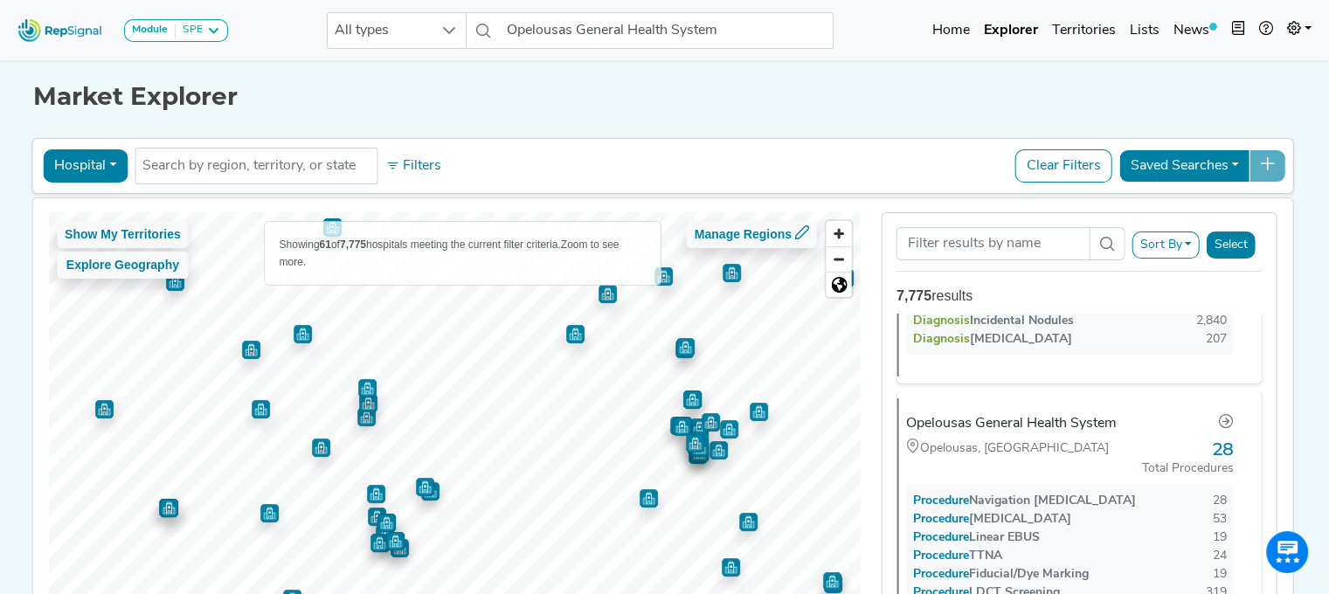
scroll to position [727, 0]
click at [1111, 439] on div "Opelousas, LA" at bounding box center [1011, 448] width 211 height 19
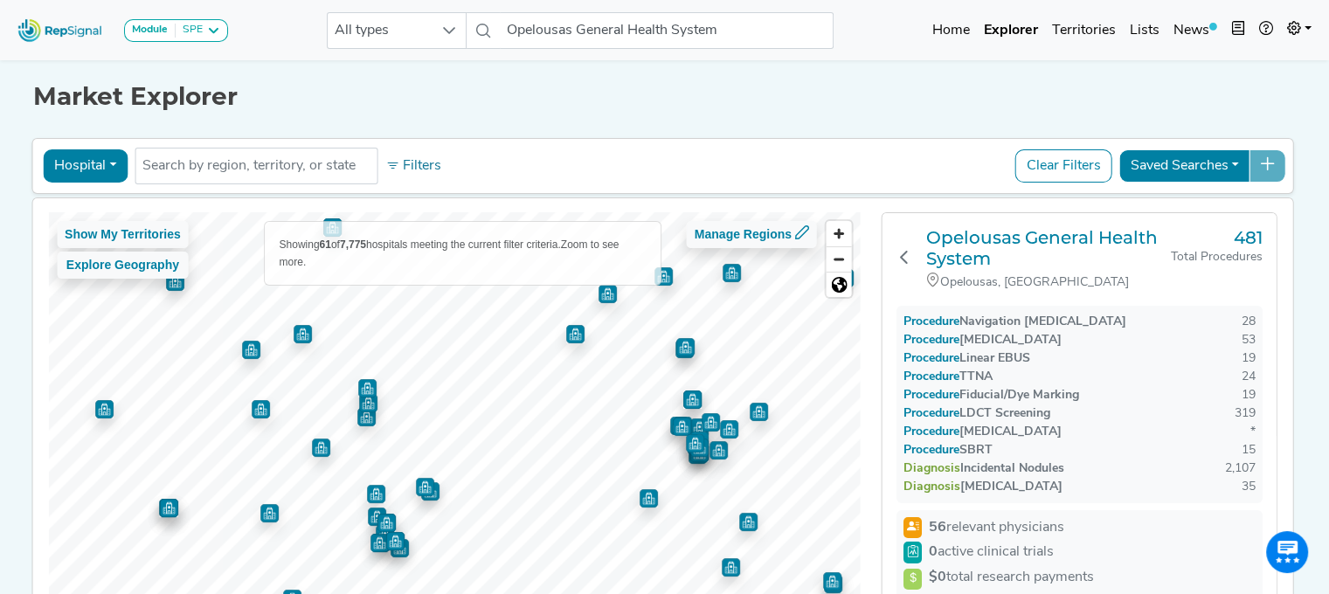
click at [1145, 478] on div "Diagnosis Incidental Nodules 2,107" at bounding box center [1079, 487] width 352 height 18
click at [647, 38] on input "Opelousas General Health System" at bounding box center [667, 30] width 334 height 37
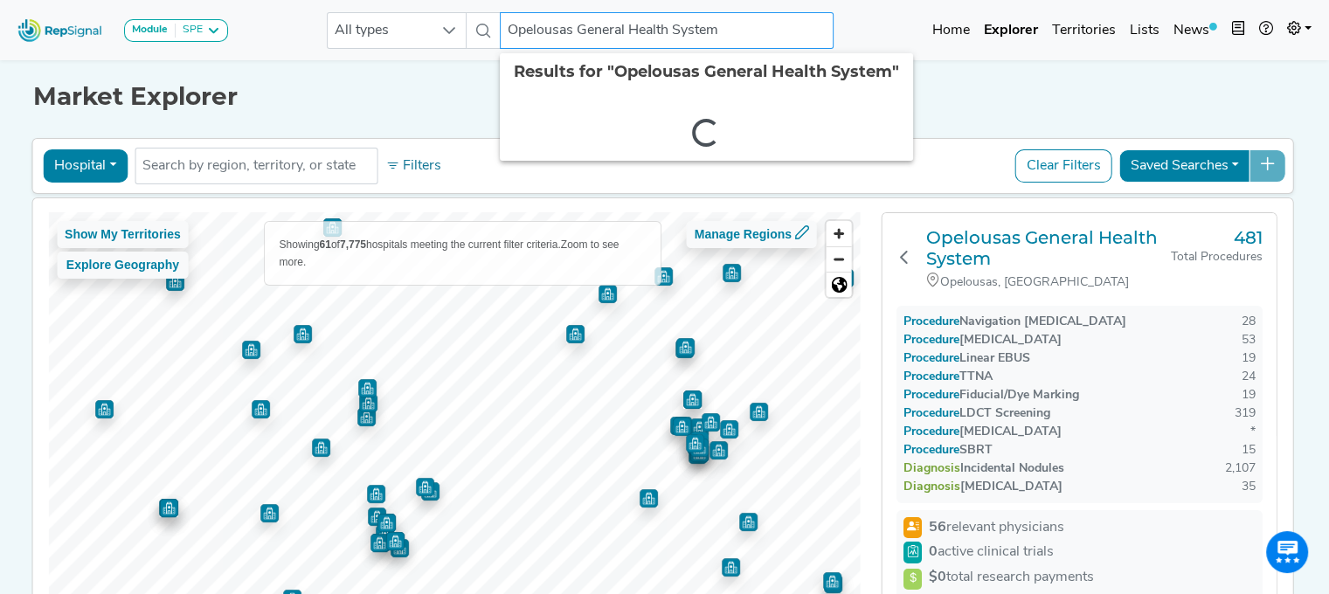
click at [647, 38] on input "Opelousas General Health System" at bounding box center [667, 30] width 334 height 37
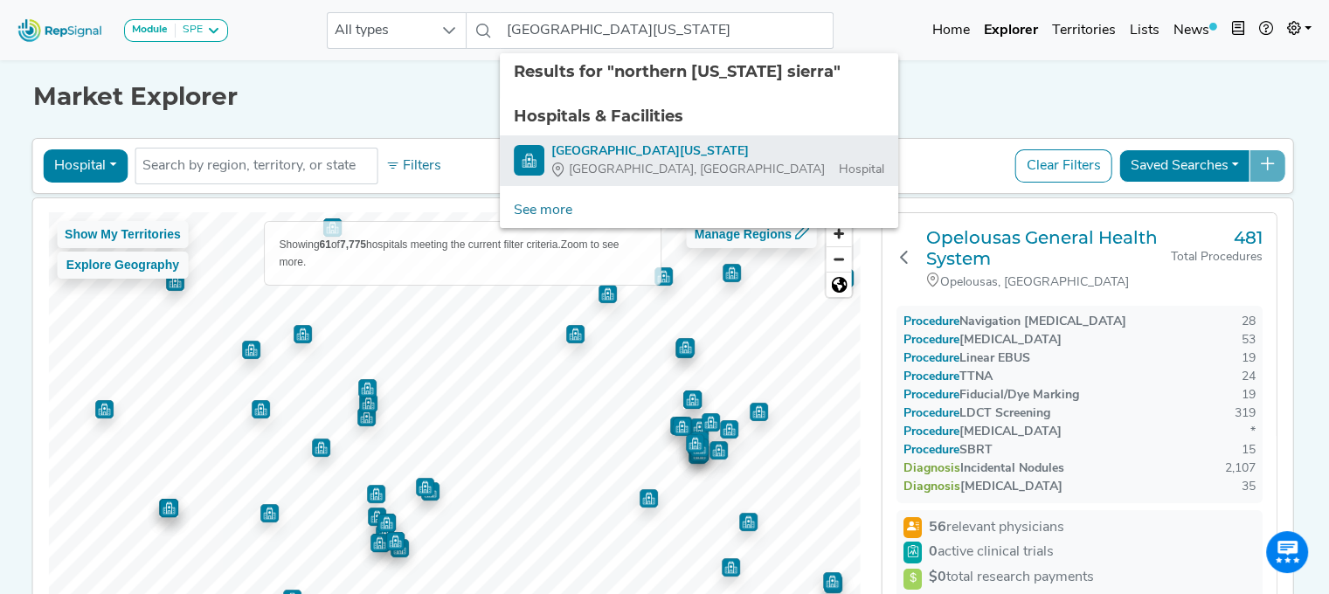
click at [661, 153] on div "Northern Nevada Sierra Medical Center" at bounding box center [717, 151] width 333 height 18
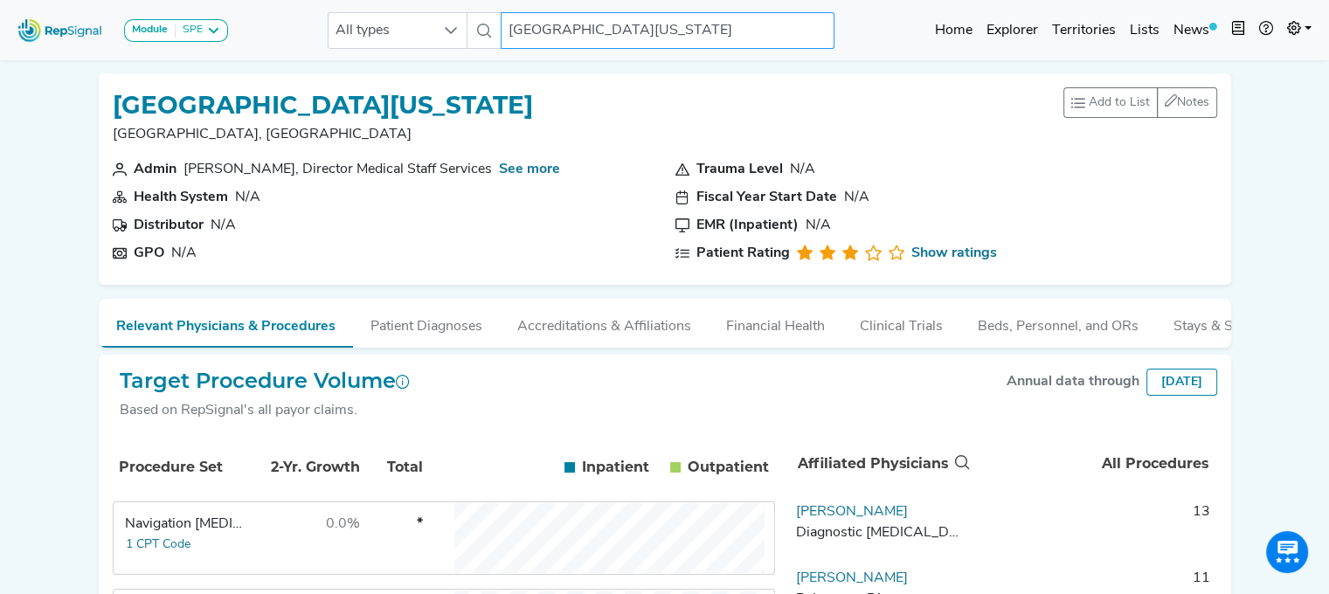
scroll to position [31, 0]
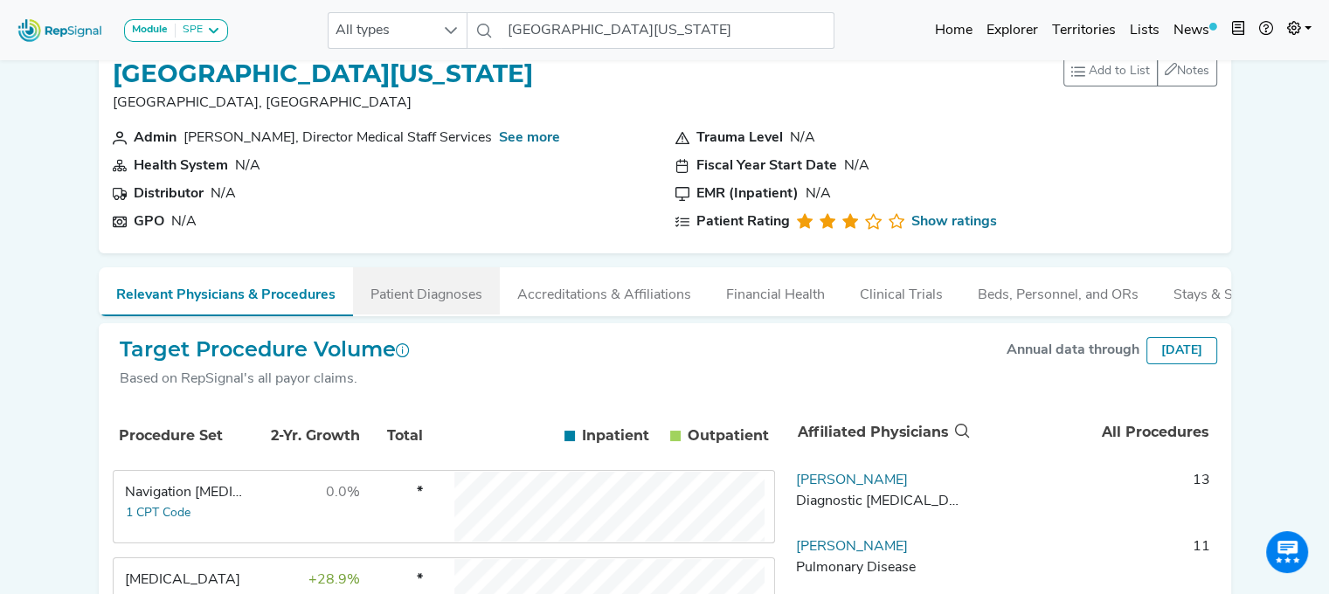
click at [423, 294] on button "Patient Diagnoses" at bounding box center [426, 290] width 147 height 47
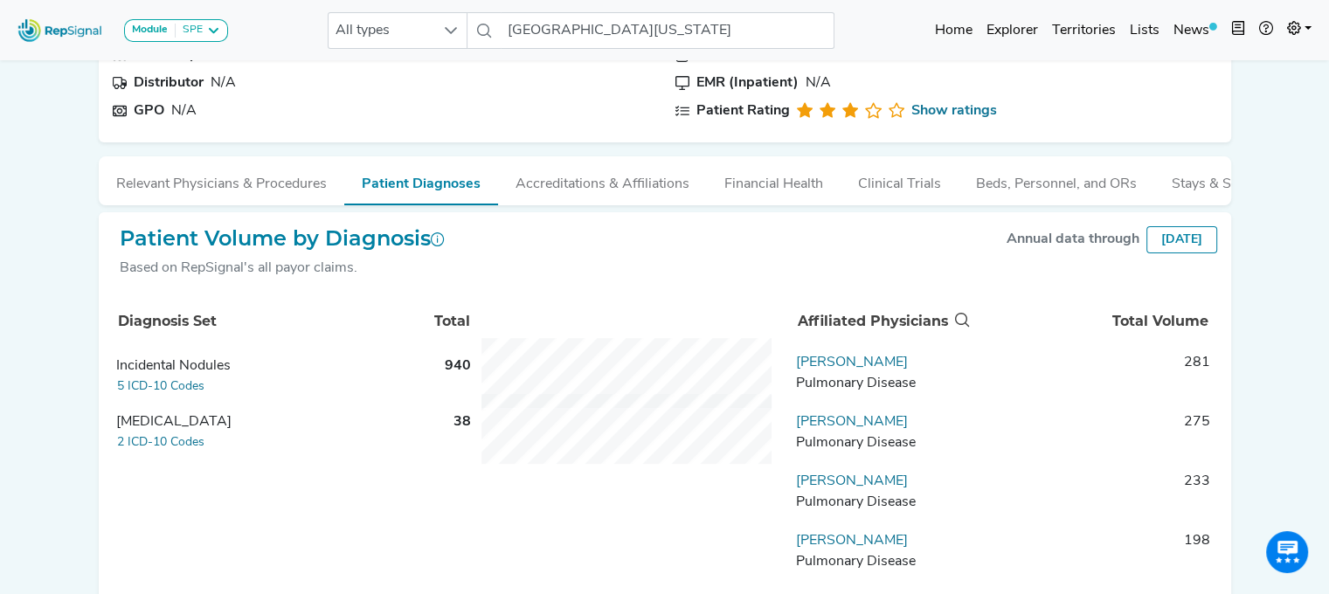
scroll to position [142, 0]
click at [624, 185] on button "Accreditations & Affiliations" at bounding box center [602, 180] width 209 height 47
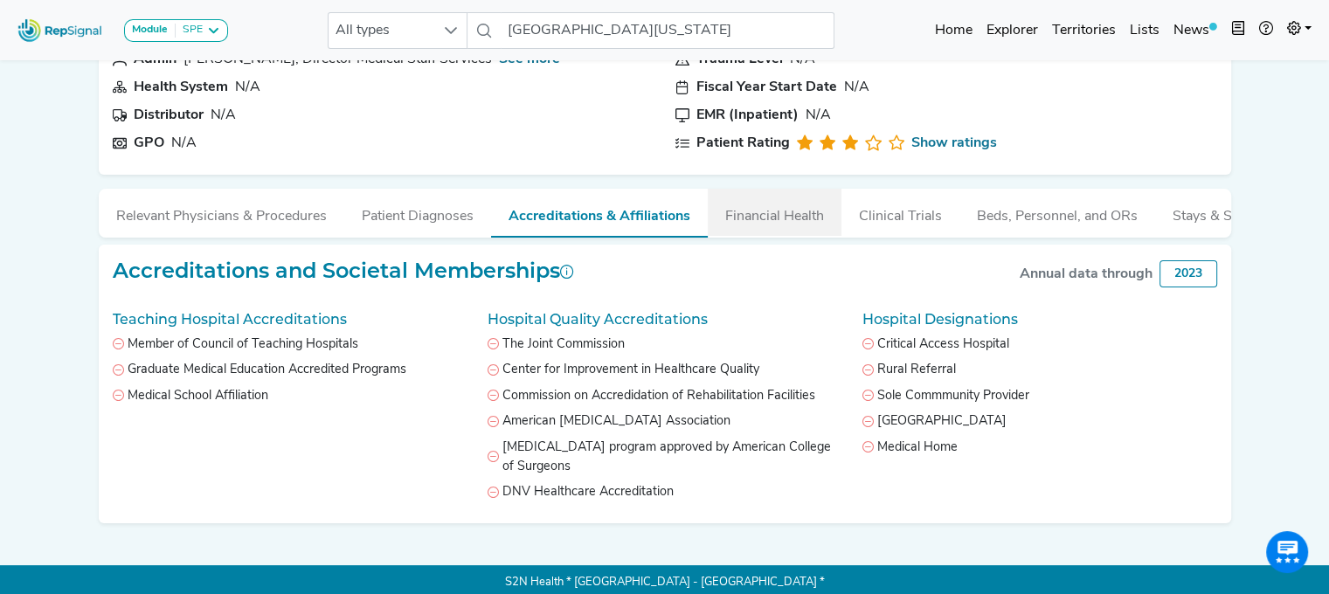
click at [774, 221] on button "Financial Health" at bounding box center [775, 212] width 134 height 47
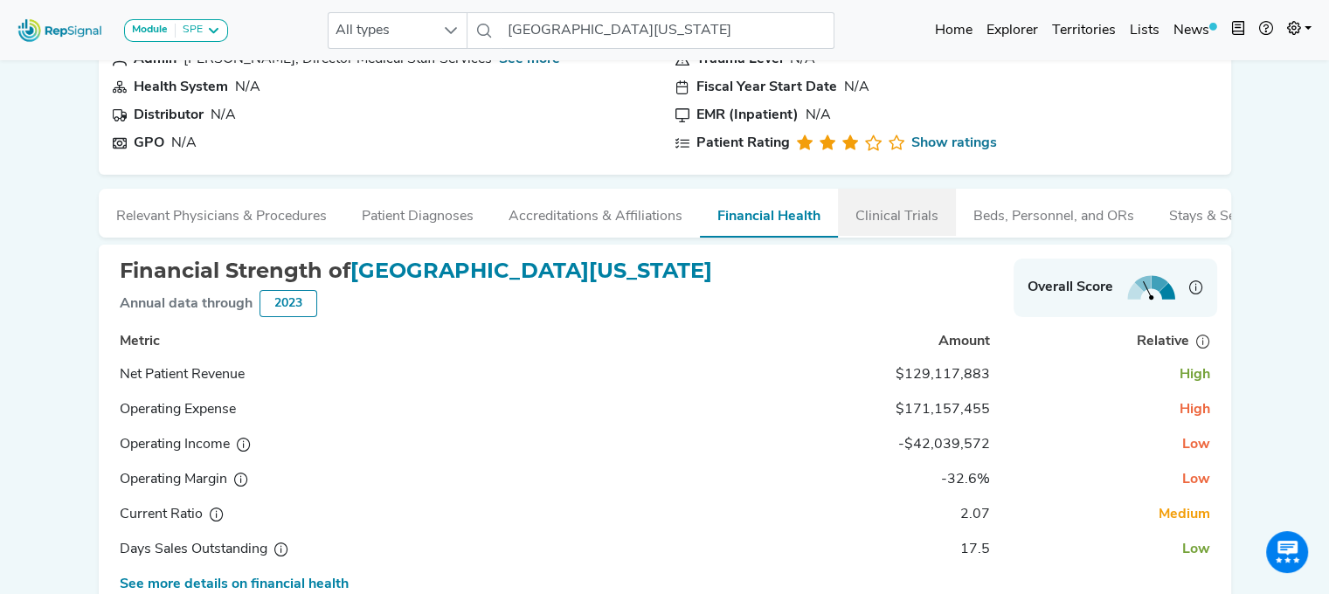
click at [889, 223] on button "Clinical Trials" at bounding box center [897, 212] width 118 height 47
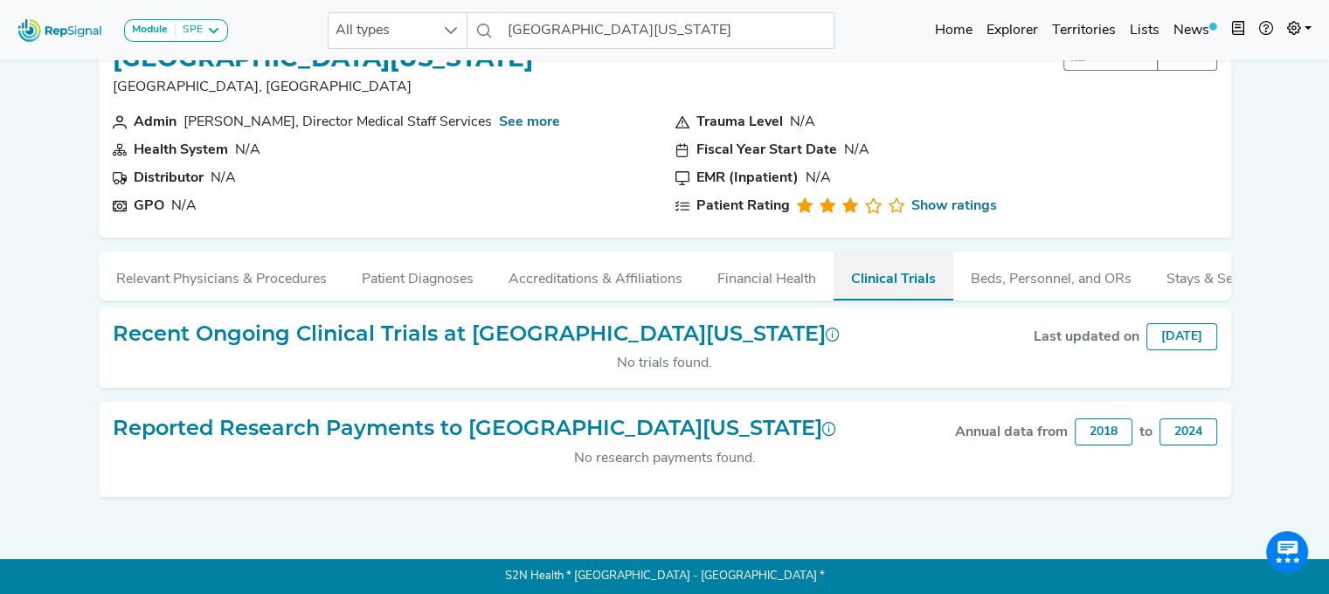
scroll to position [59, 0]
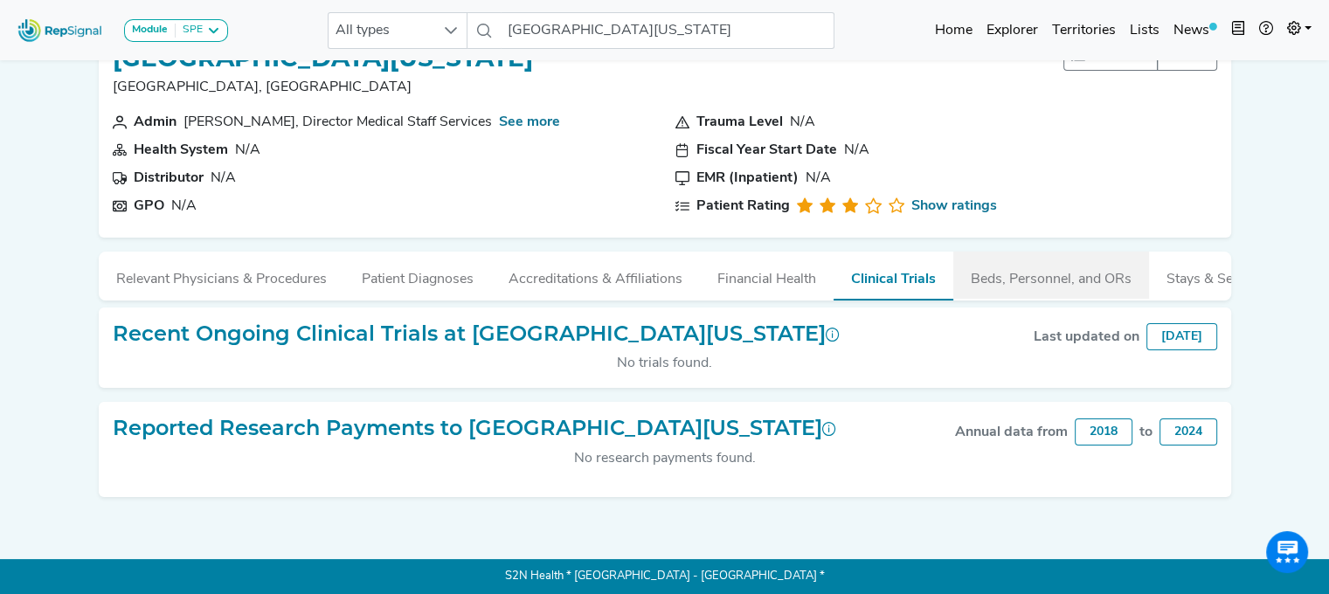
click at [1027, 262] on button "Beds, Personnel, and ORs" at bounding box center [1051, 275] width 196 height 47
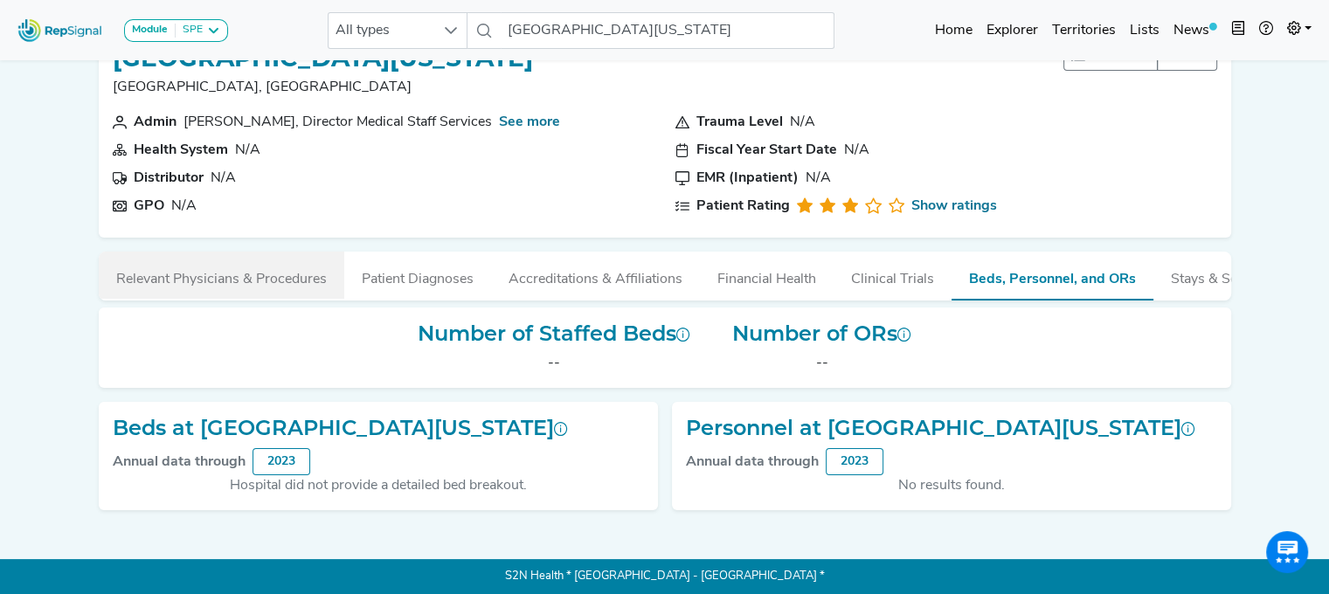
click at [256, 265] on button "Relevant Physicians & Procedures" at bounding box center [222, 275] width 246 height 47
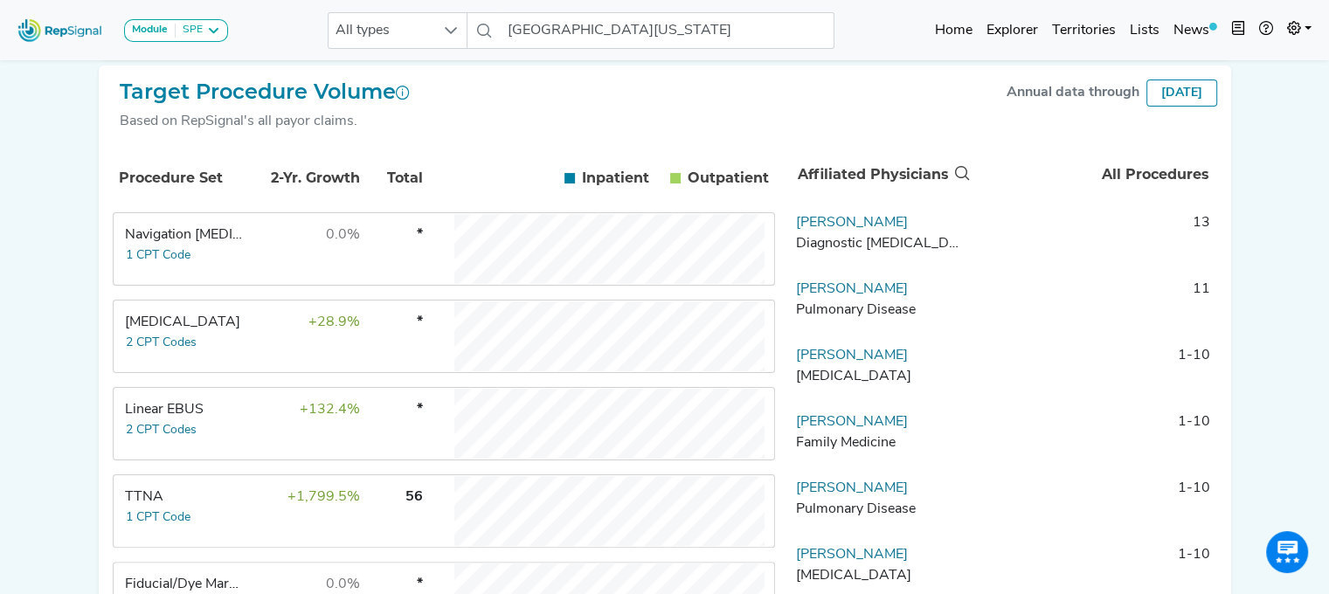
scroll to position [0, 0]
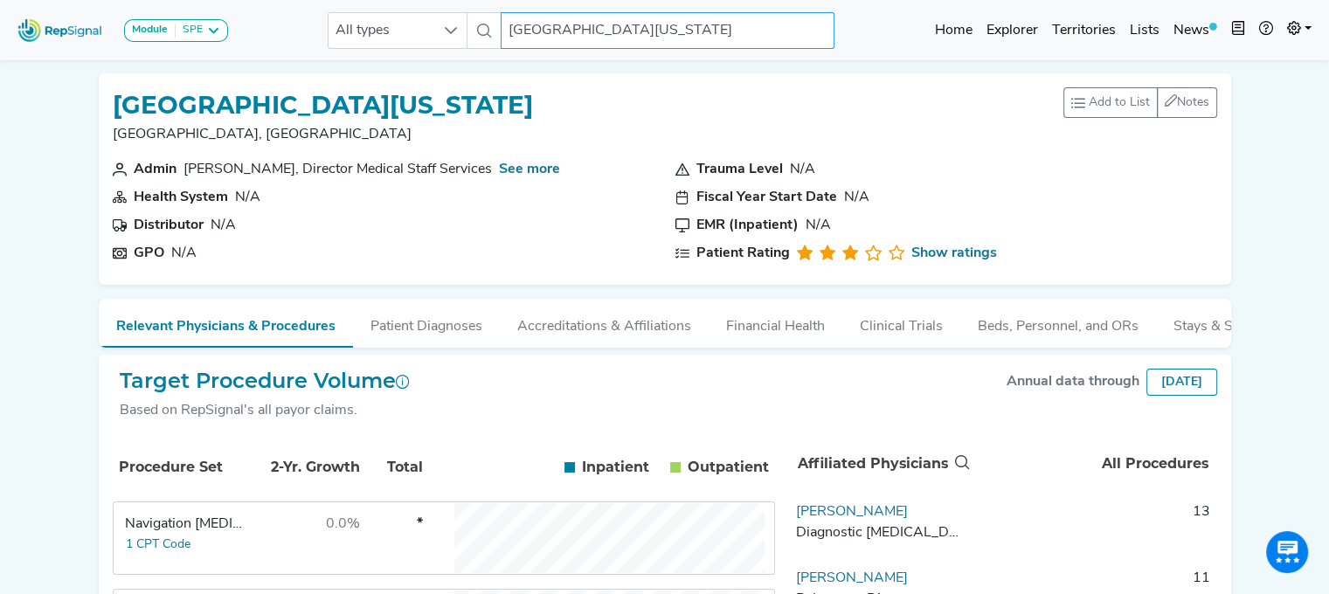
click at [601, 24] on input "Northern Nevada Sierra Medical Center" at bounding box center [668, 30] width 334 height 37
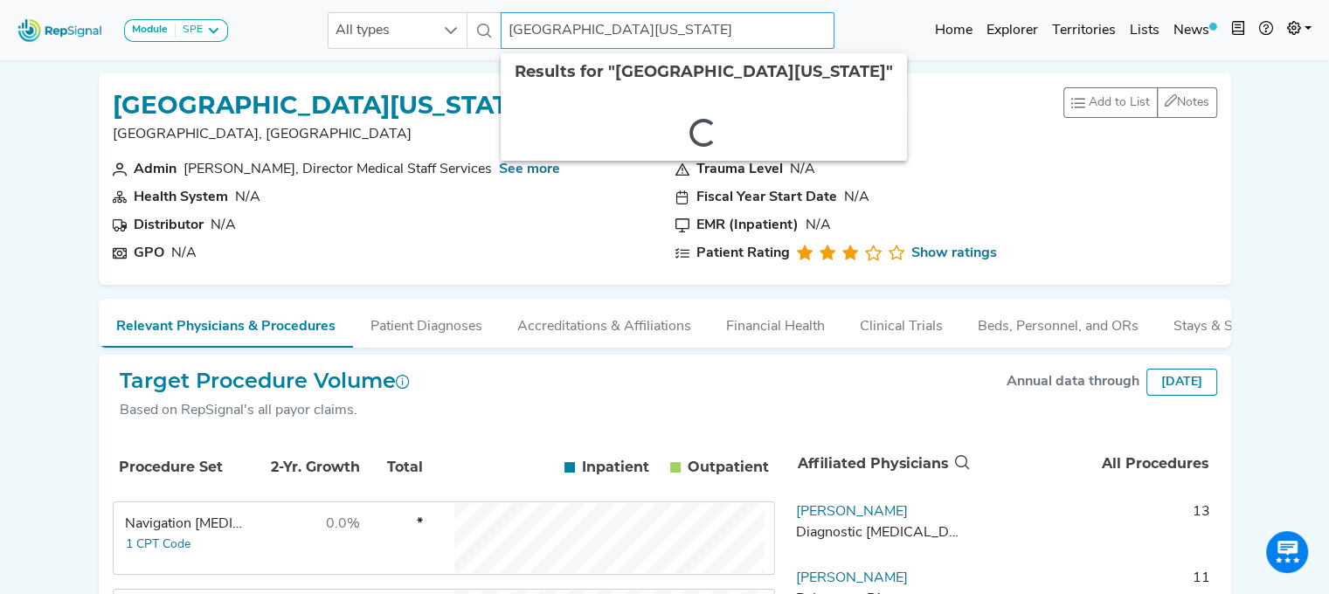
click at [601, 24] on input "Northern Nevada Sierra Medical Center" at bounding box center [668, 30] width 334 height 37
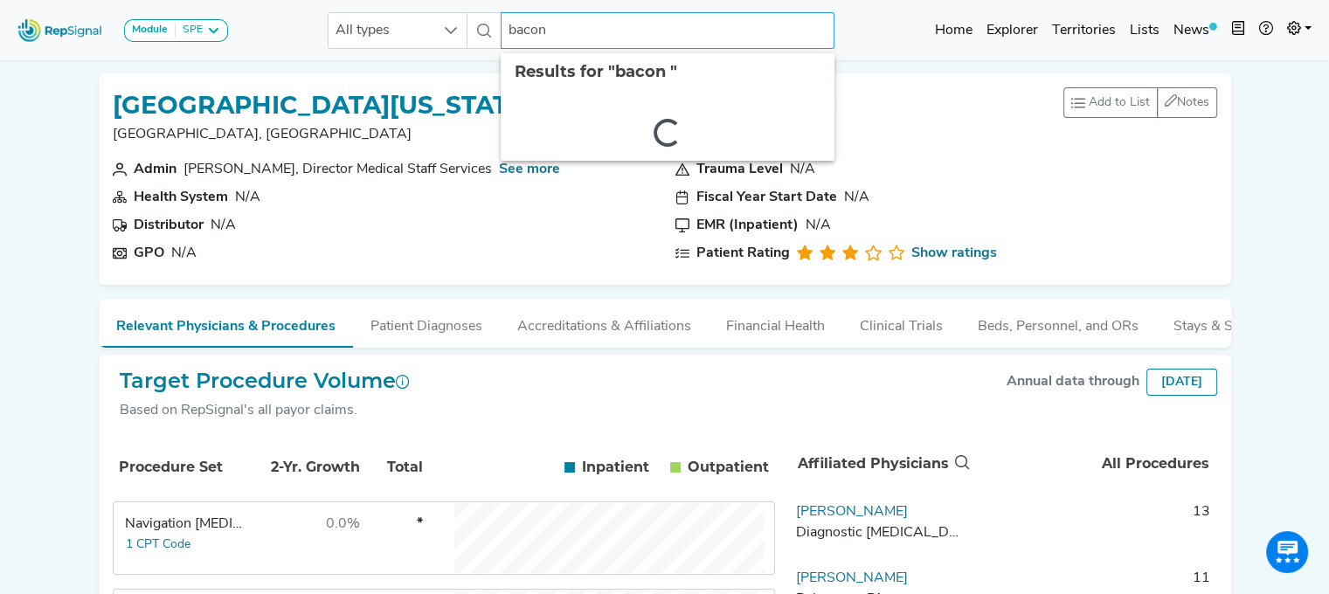
type input "bacon"
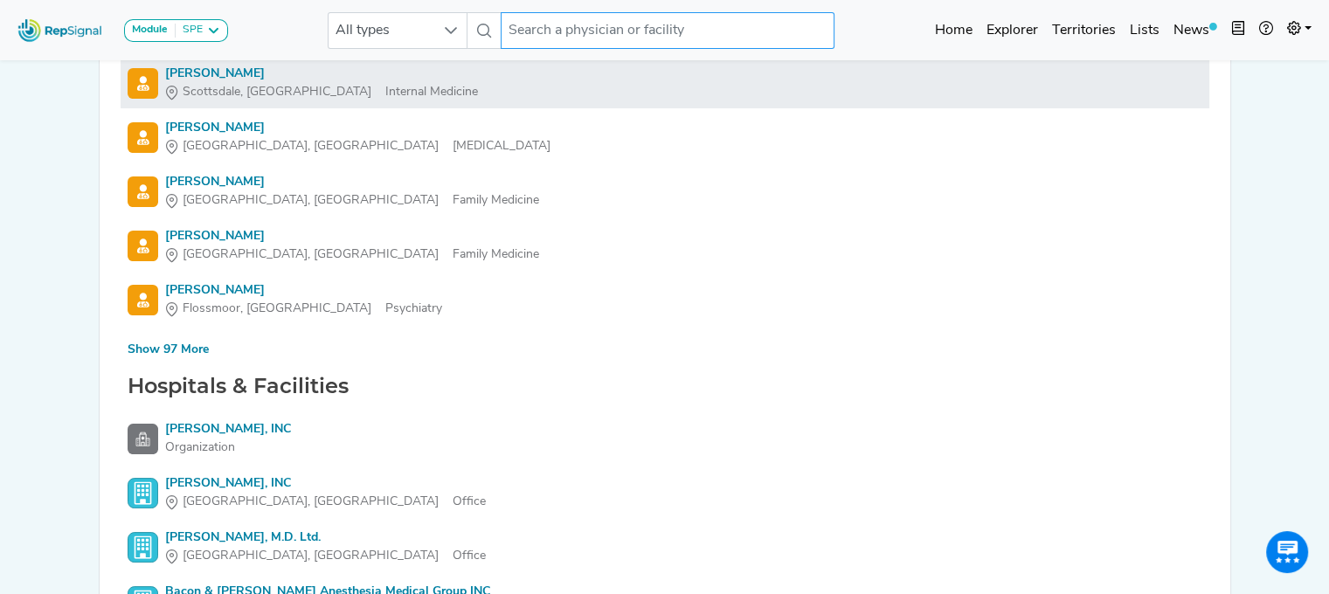
scroll to position [213, 0]
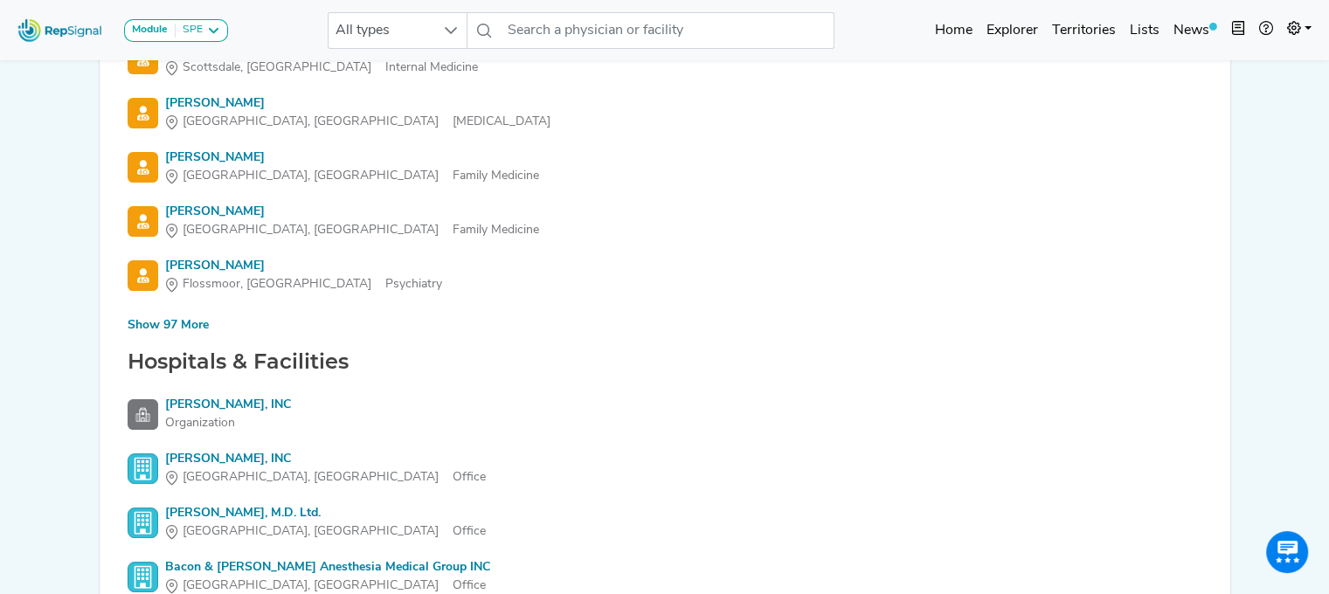
click at [158, 329] on div "Show 97 More" at bounding box center [168, 325] width 81 height 18
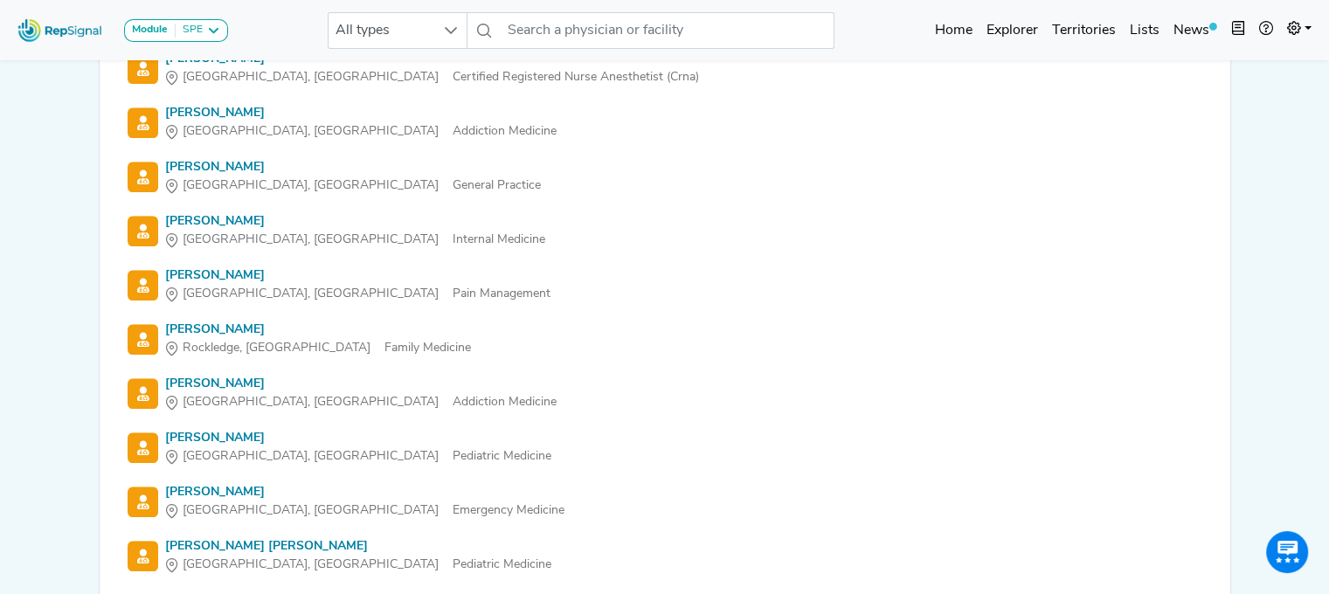
scroll to position [1339, 0]
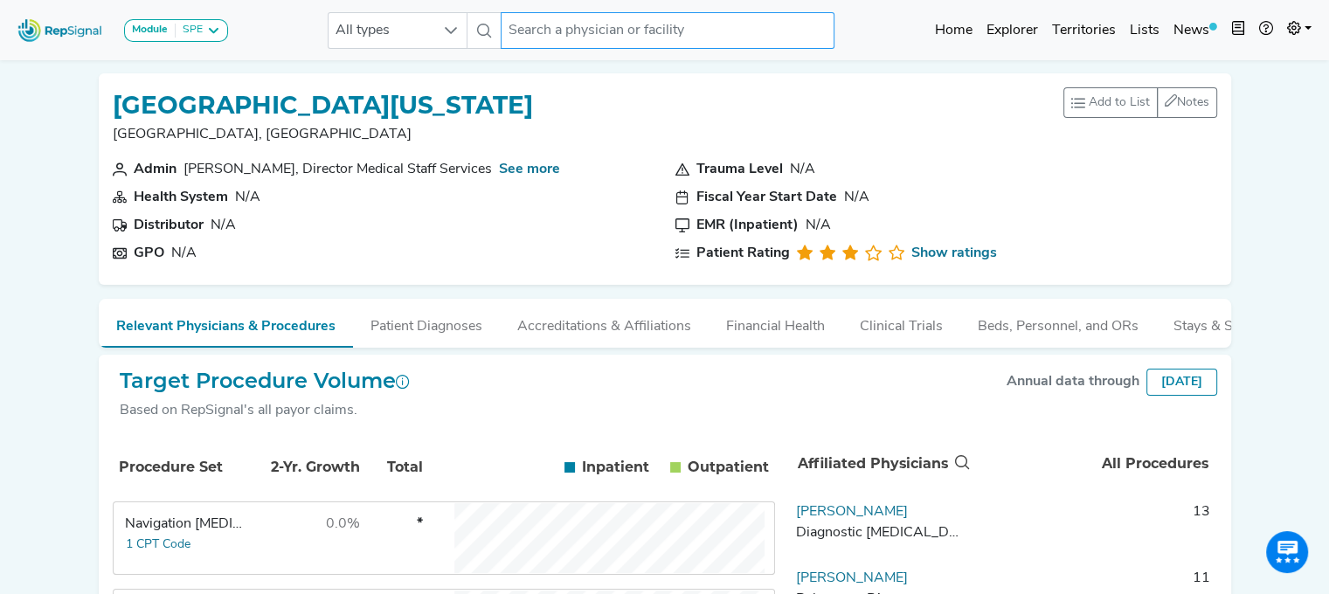
click at [568, 33] on input "text" at bounding box center [668, 30] width 334 height 37
